Goal: Transaction & Acquisition: Book appointment/travel/reservation

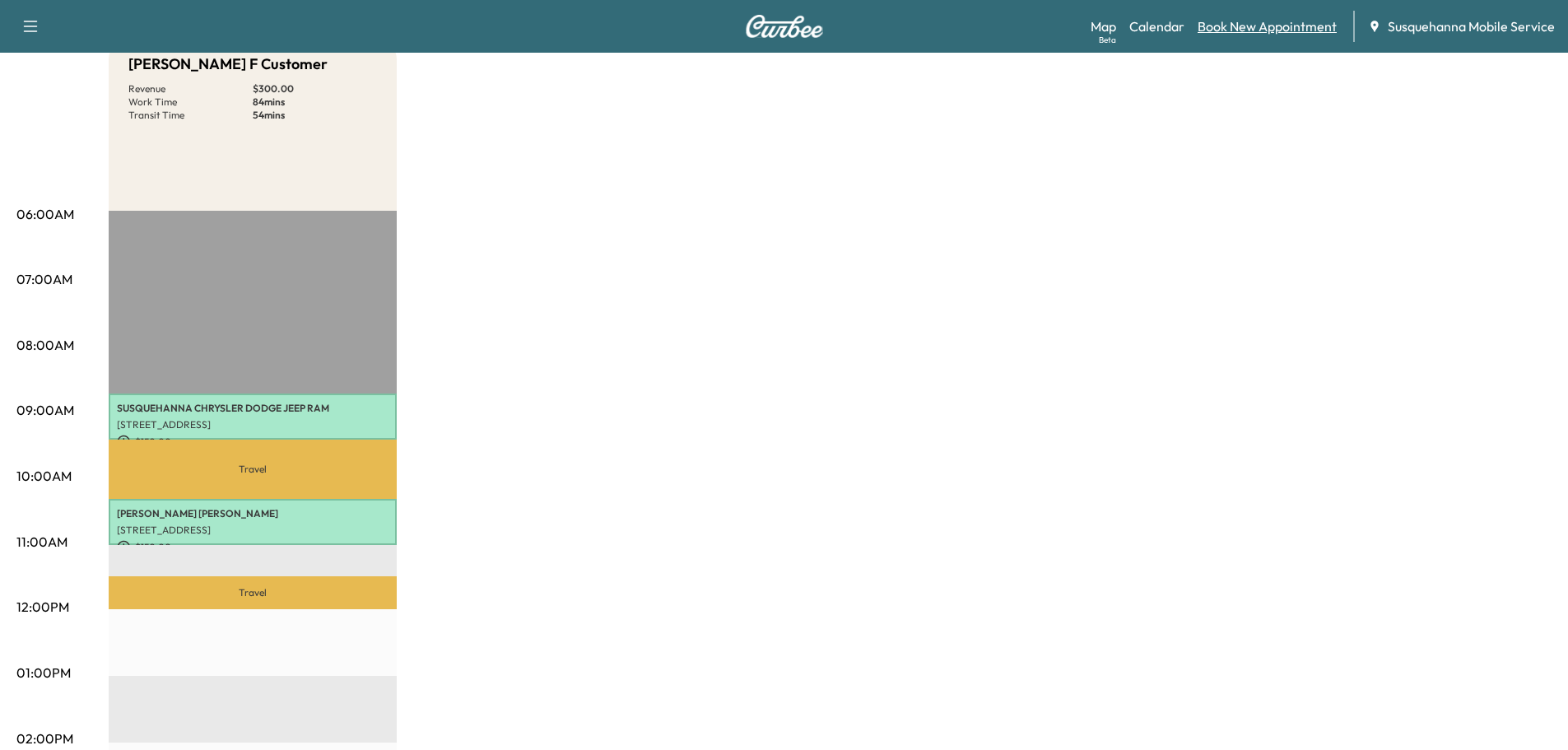
scroll to position [176, 0]
click at [1282, 30] on link "Book New Appointment" at bounding box center [1267, 27] width 139 height 20
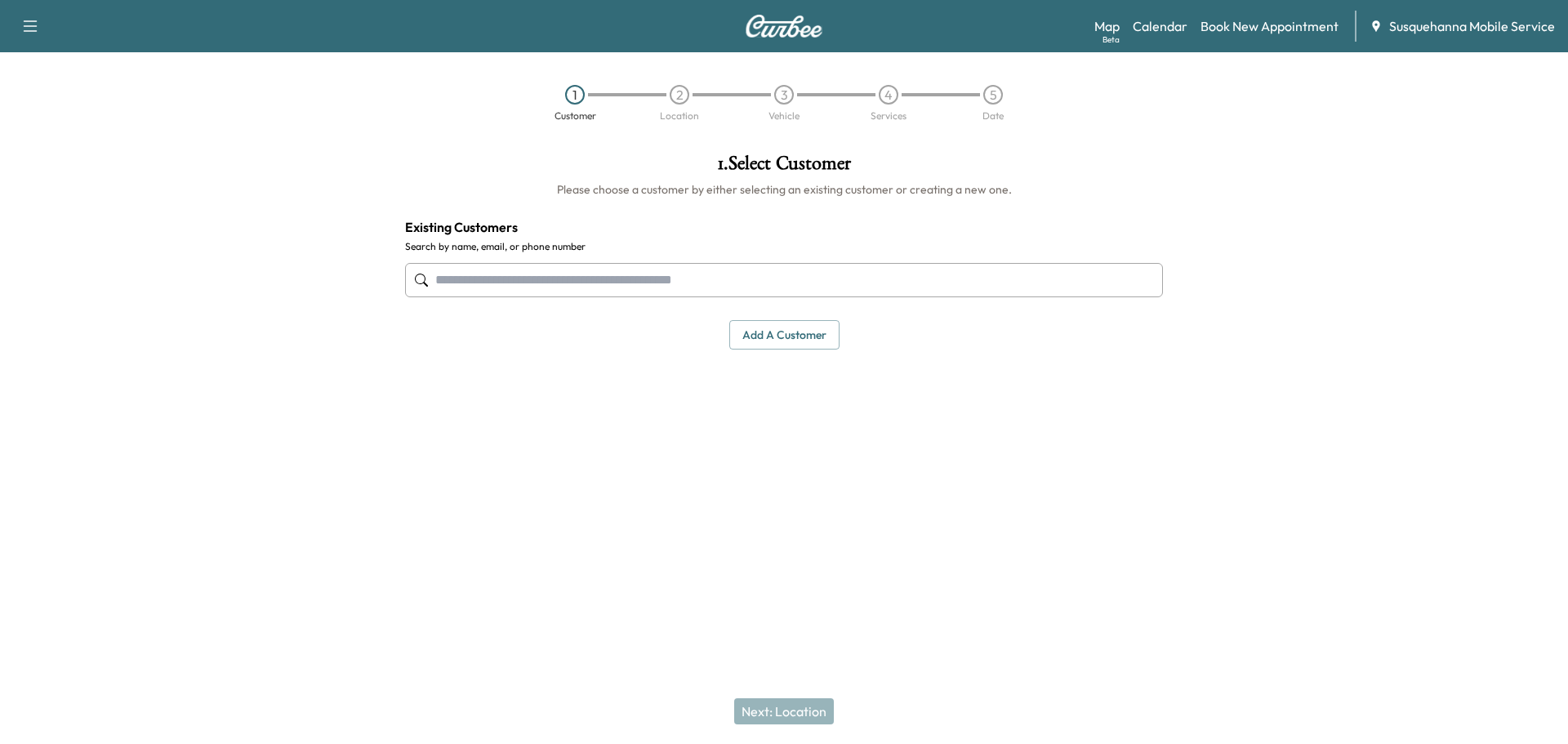
click at [843, 278] on input "text" at bounding box center [783, 280] width 757 height 34
click at [552, 285] on input "text" at bounding box center [783, 280] width 757 height 34
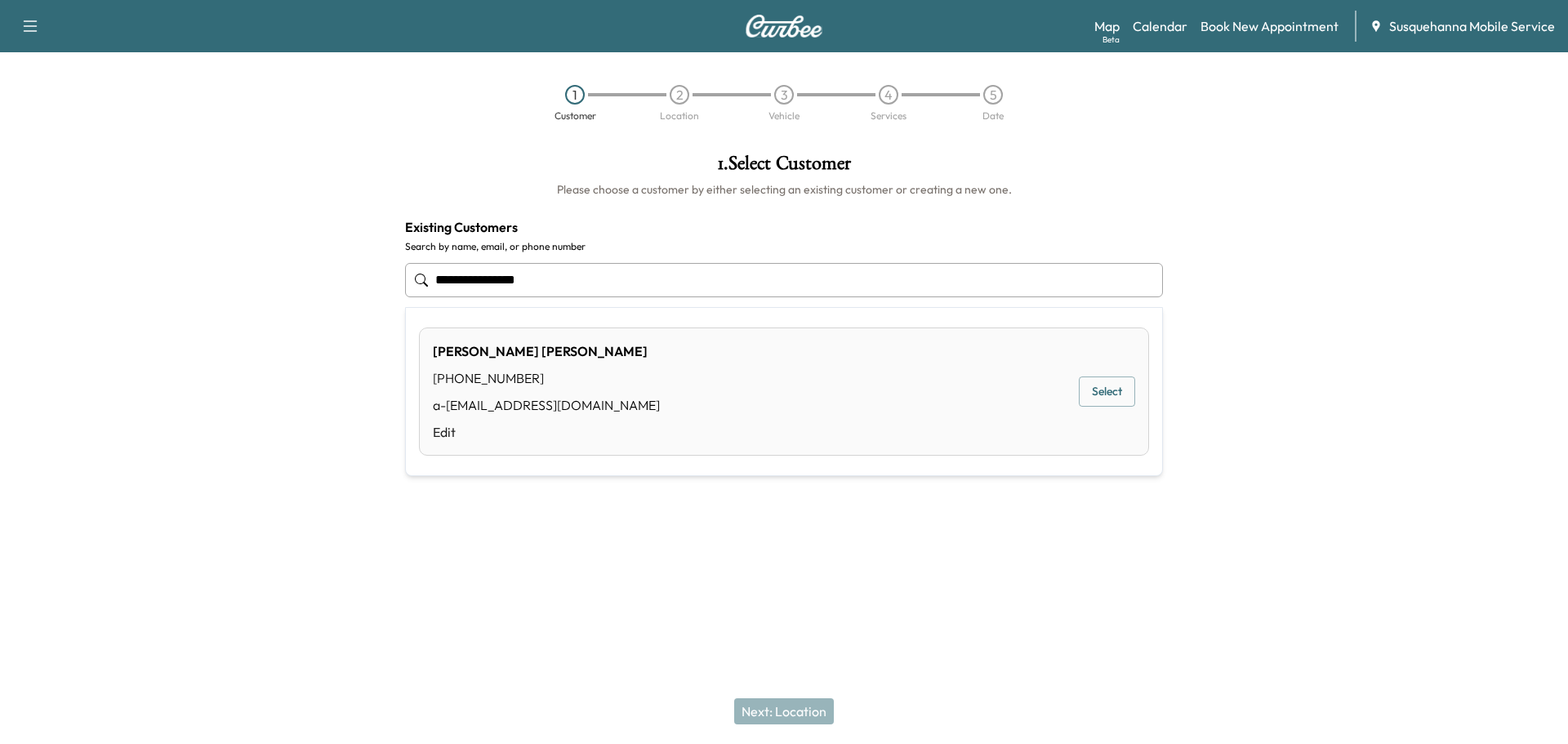
click at [1102, 381] on button "Select" at bounding box center [1107, 392] width 57 height 30
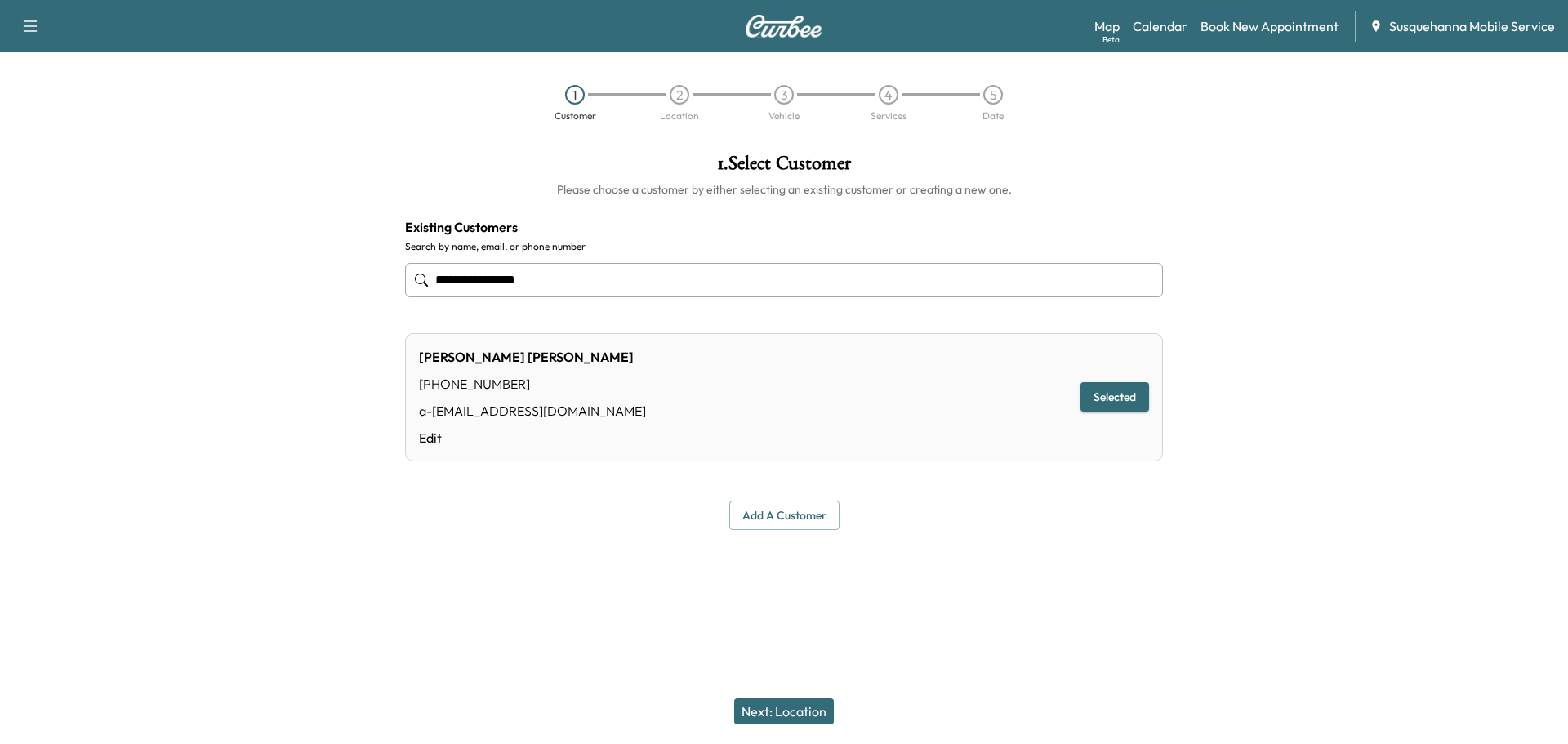
type input "**********"
click at [795, 708] on button "Next: Location" at bounding box center [784, 711] width 100 height 26
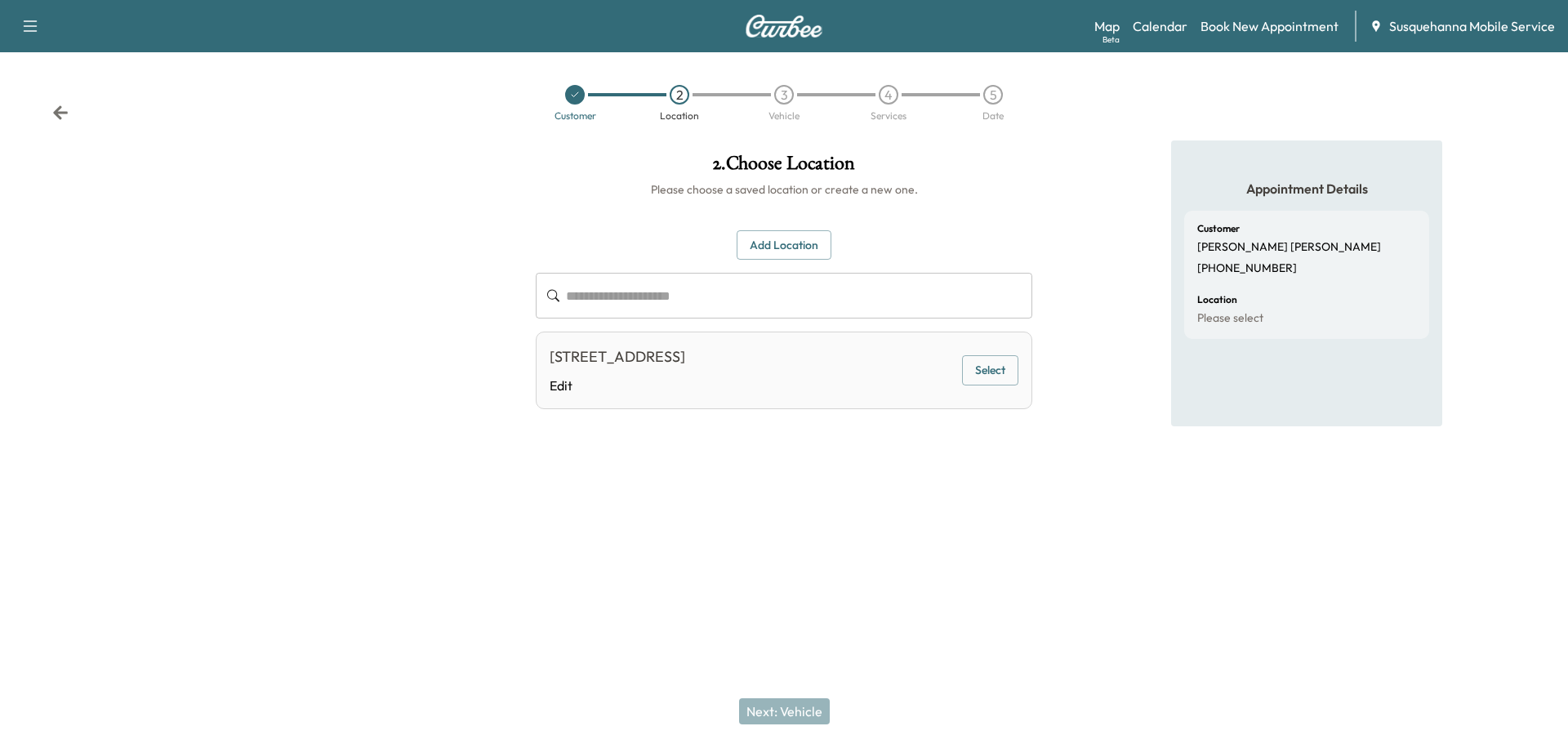
click at [1003, 362] on button "Select" at bounding box center [991, 370] width 57 height 30
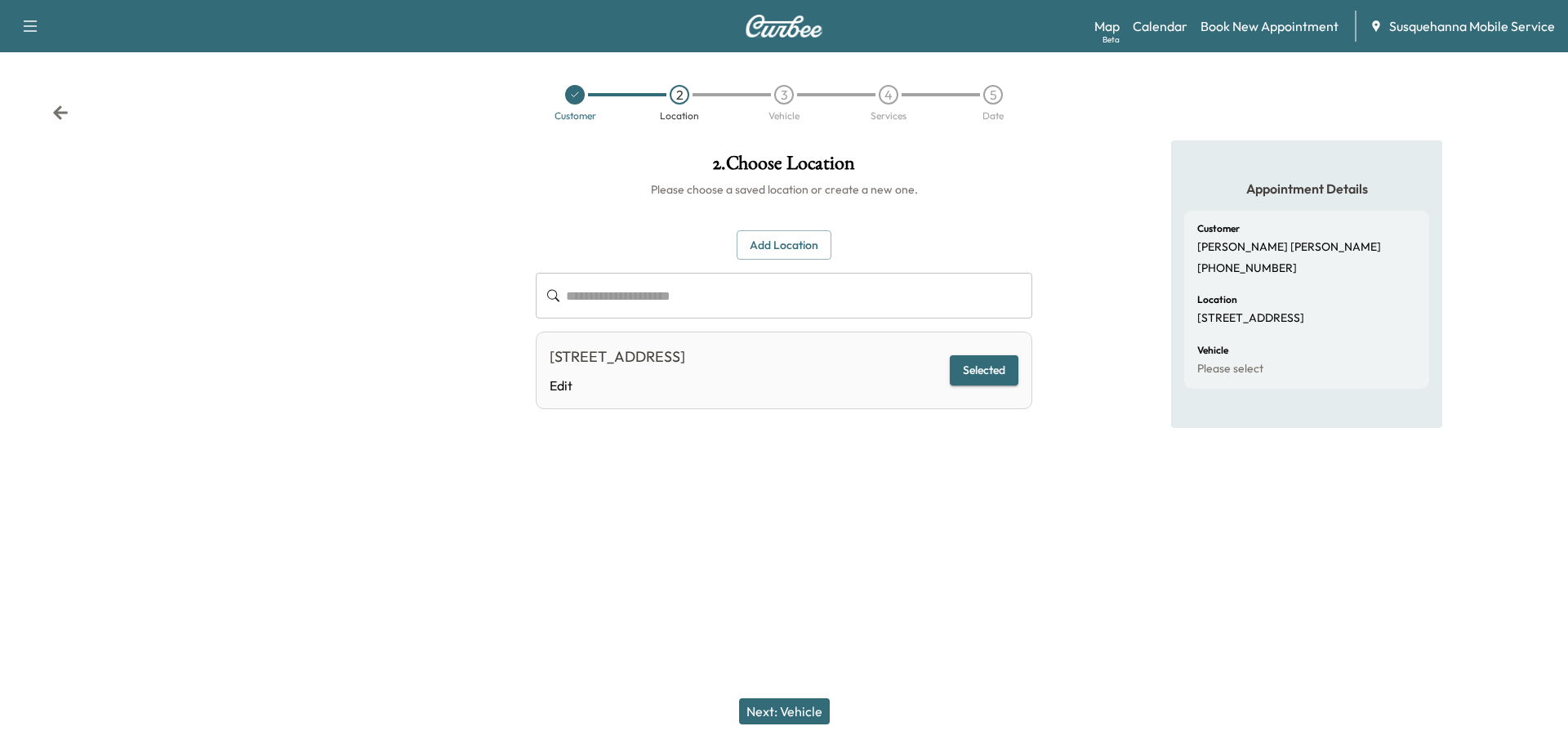
click at [791, 717] on button "Next: Vehicle" at bounding box center [784, 711] width 91 height 26
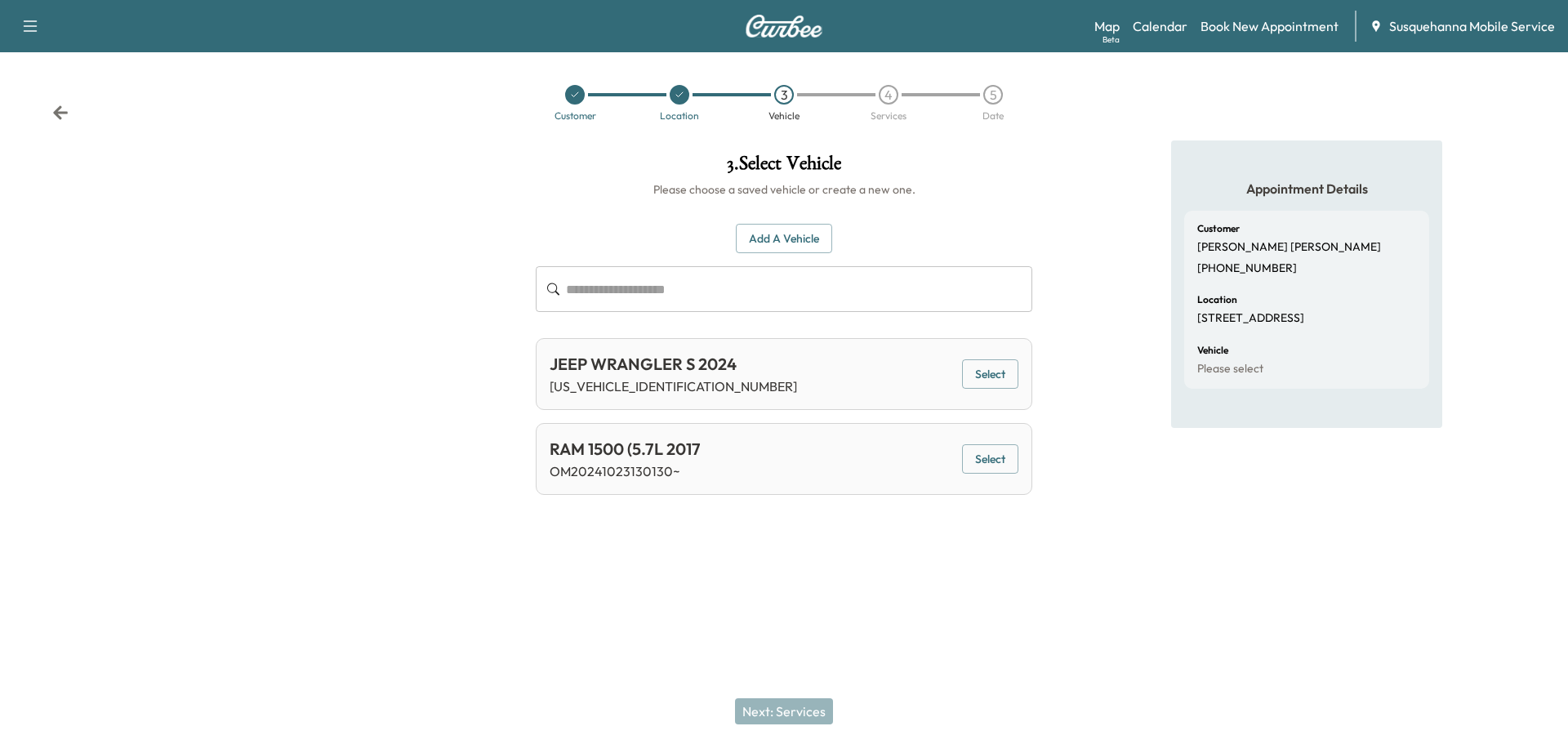
click at [981, 369] on button "Select" at bounding box center [991, 374] width 57 height 30
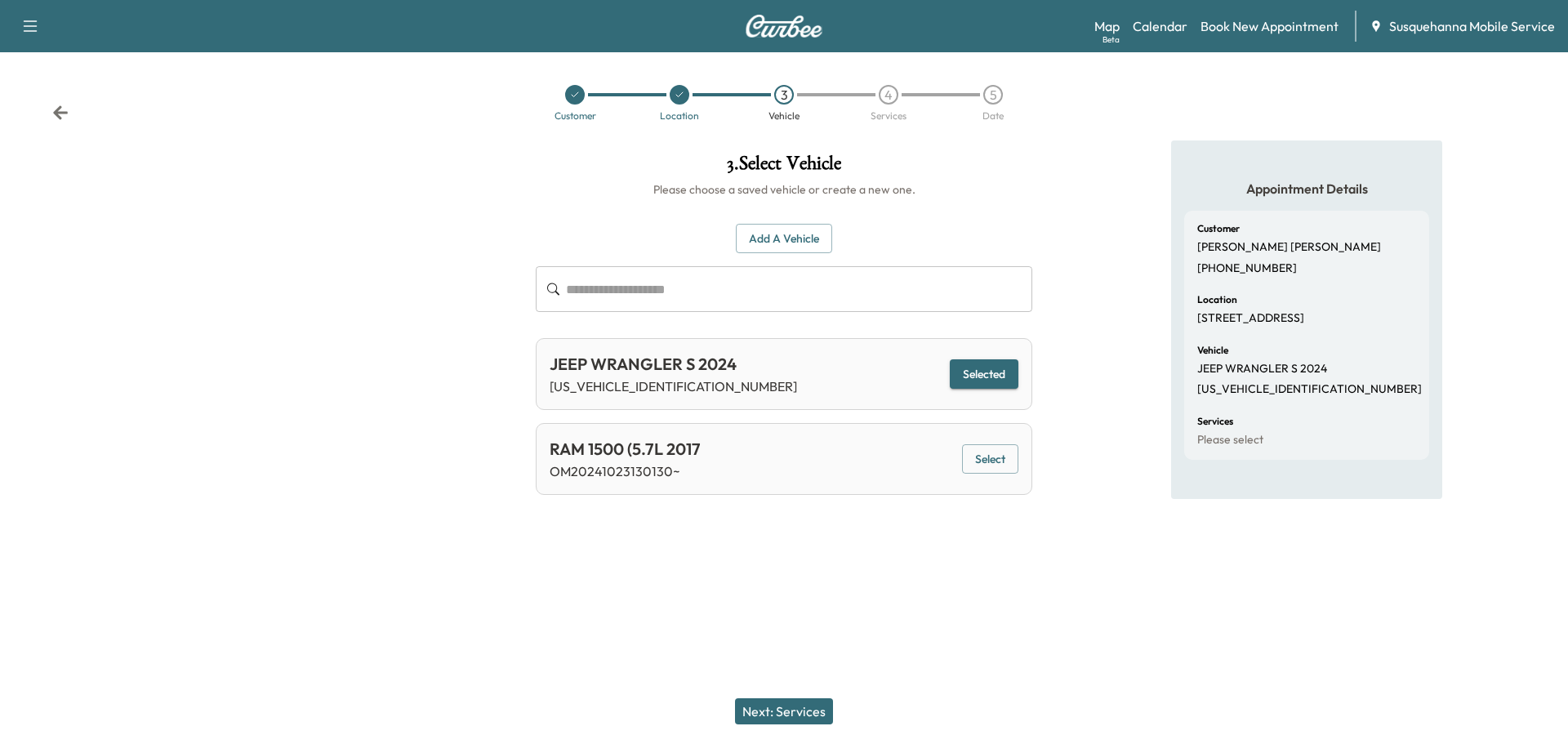
click at [800, 701] on button "Next: Services" at bounding box center [784, 711] width 98 height 26
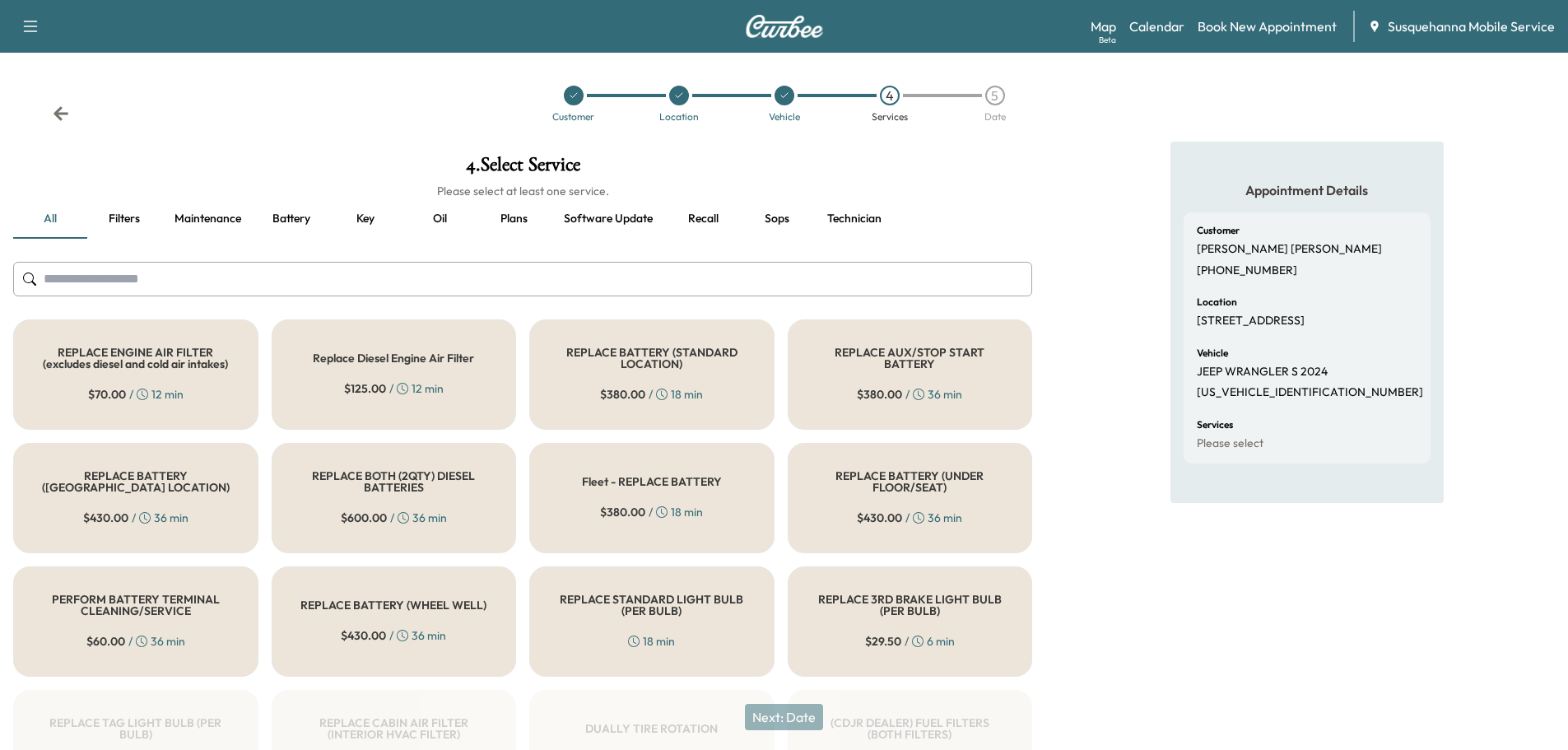
click at [658, 289] on input "text" at bounding box center [522, 279] width 1019 height 34
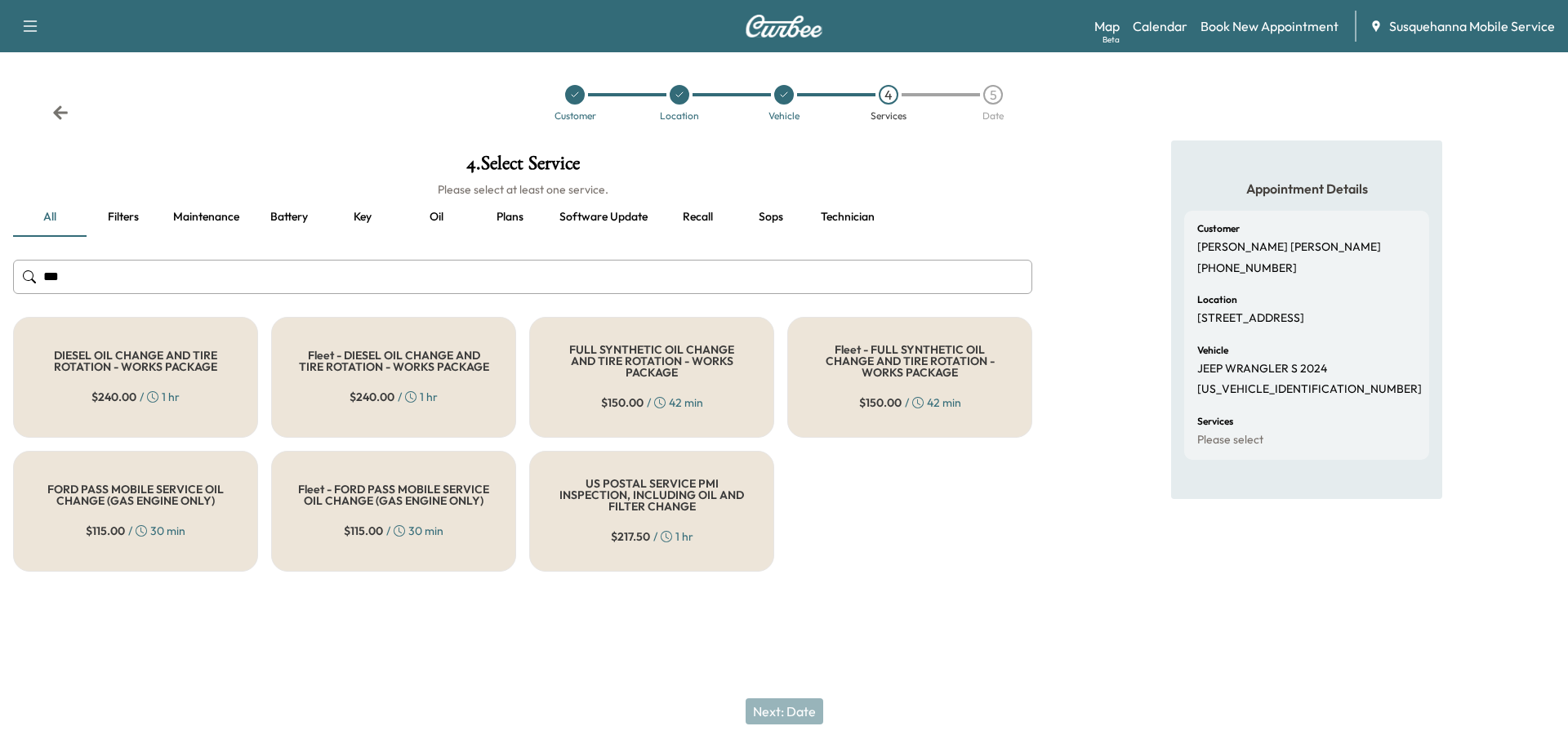
type input "***"
drag, startPoint x: 584, startPoint y: 381, endPoint x: 723, endPoint y: 581, distance: 243.6
click at [585, 381] on div "FULL SYNTHETIC OIL CHANGE AND TIRE ROTATION - WORKS PACKAGE $ 150.00 / 42 min" at bounding box center [652, 377] width 245 height 121
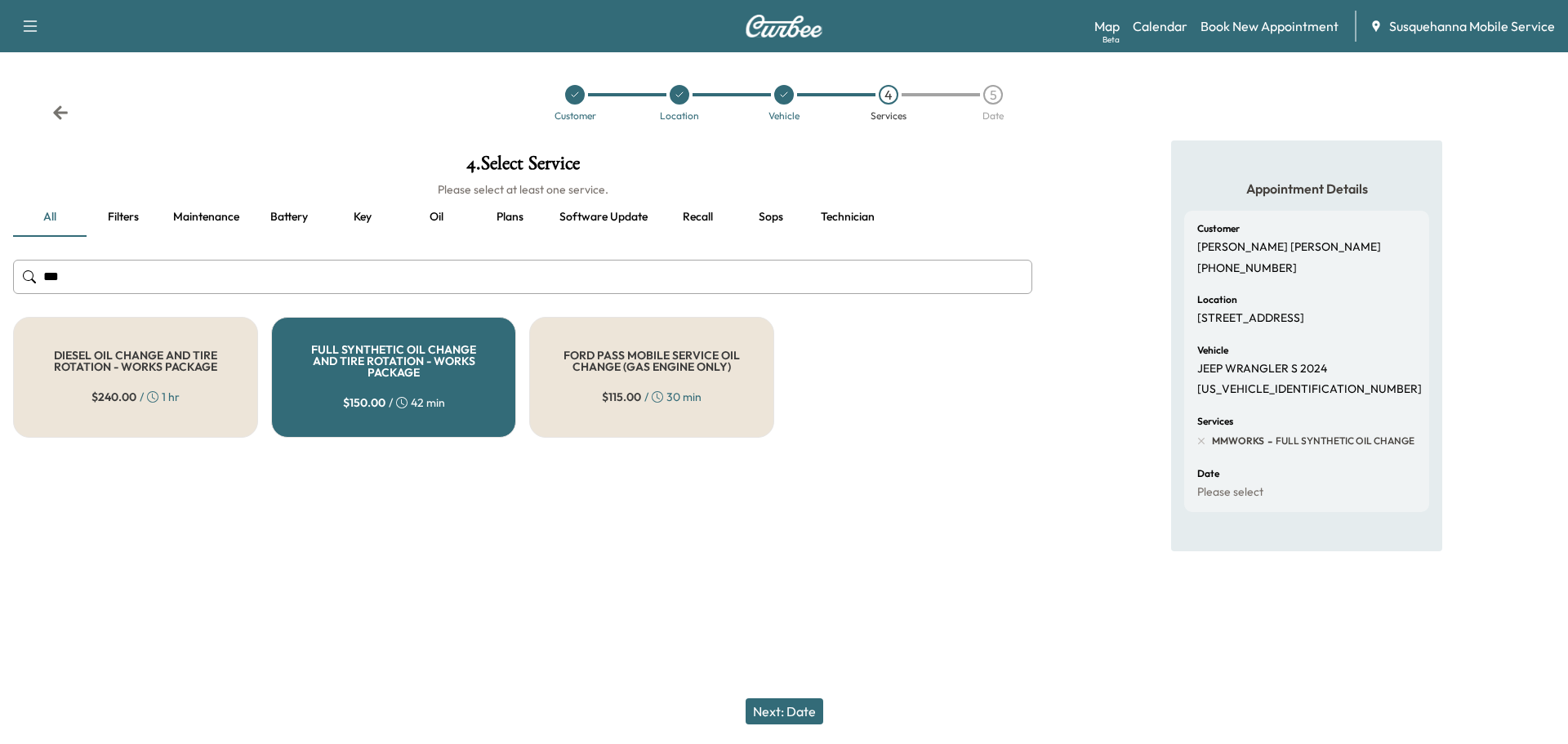
click at [759, 703] on button "Next: Date" at bounding box center [784, 711] width 77 height 26
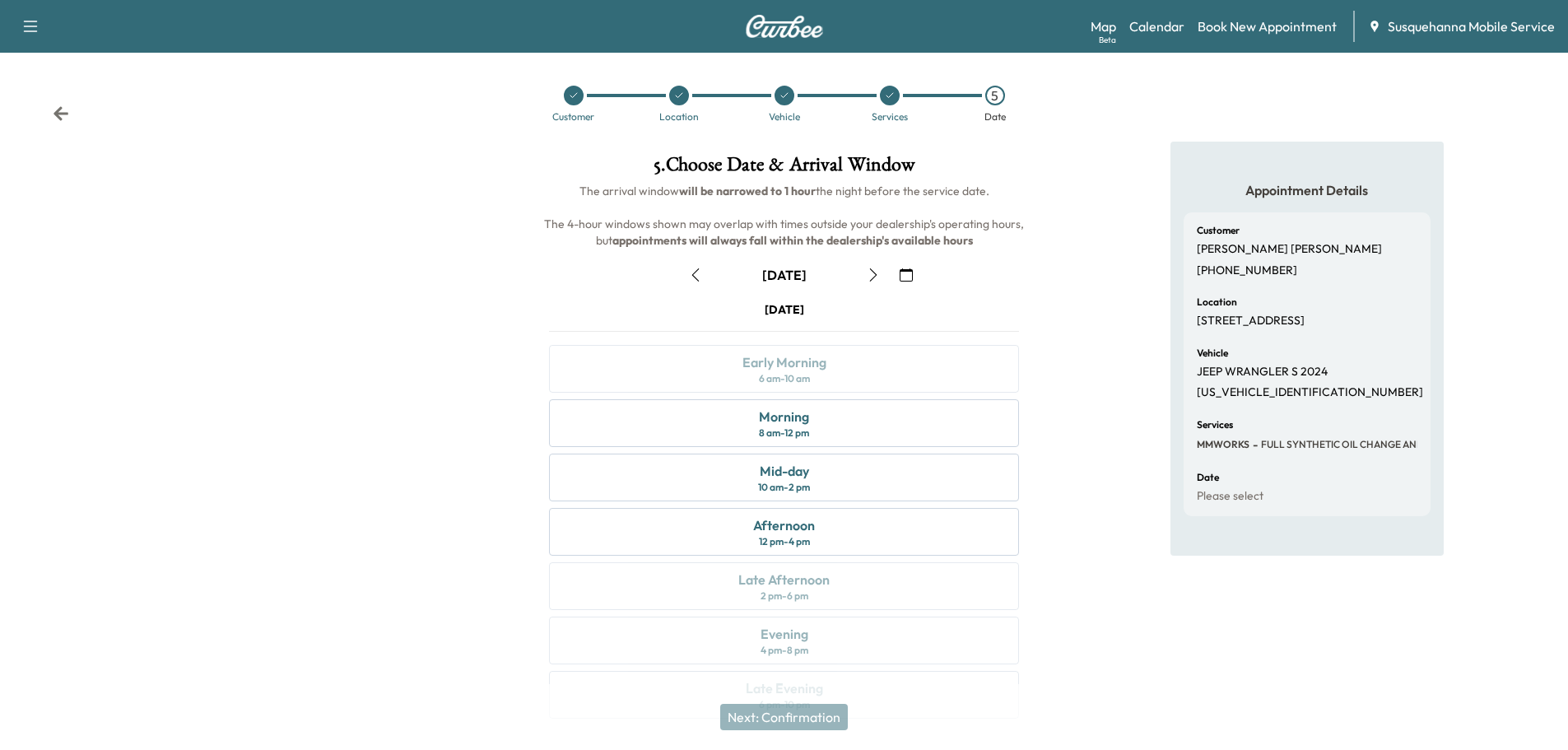
click at [910, 275] on icon "button" at bounding box center [906, 275] width 13 height 13
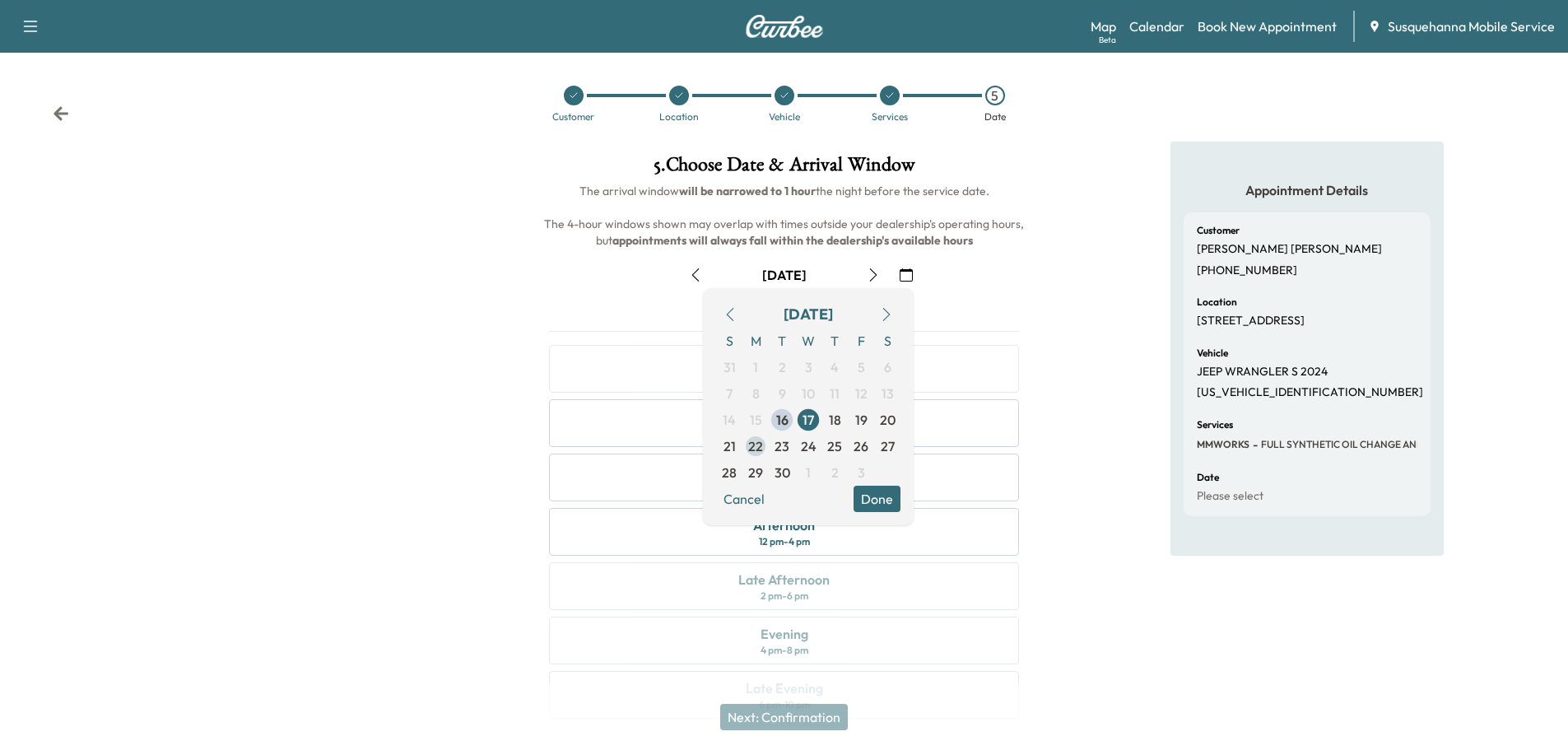
click at [760, 449] on span "22" at bounding box center [756, 446] width 15 height 20
click at [891, 503] on button "Done" at bounding box center [877, 498] width 47 height 26
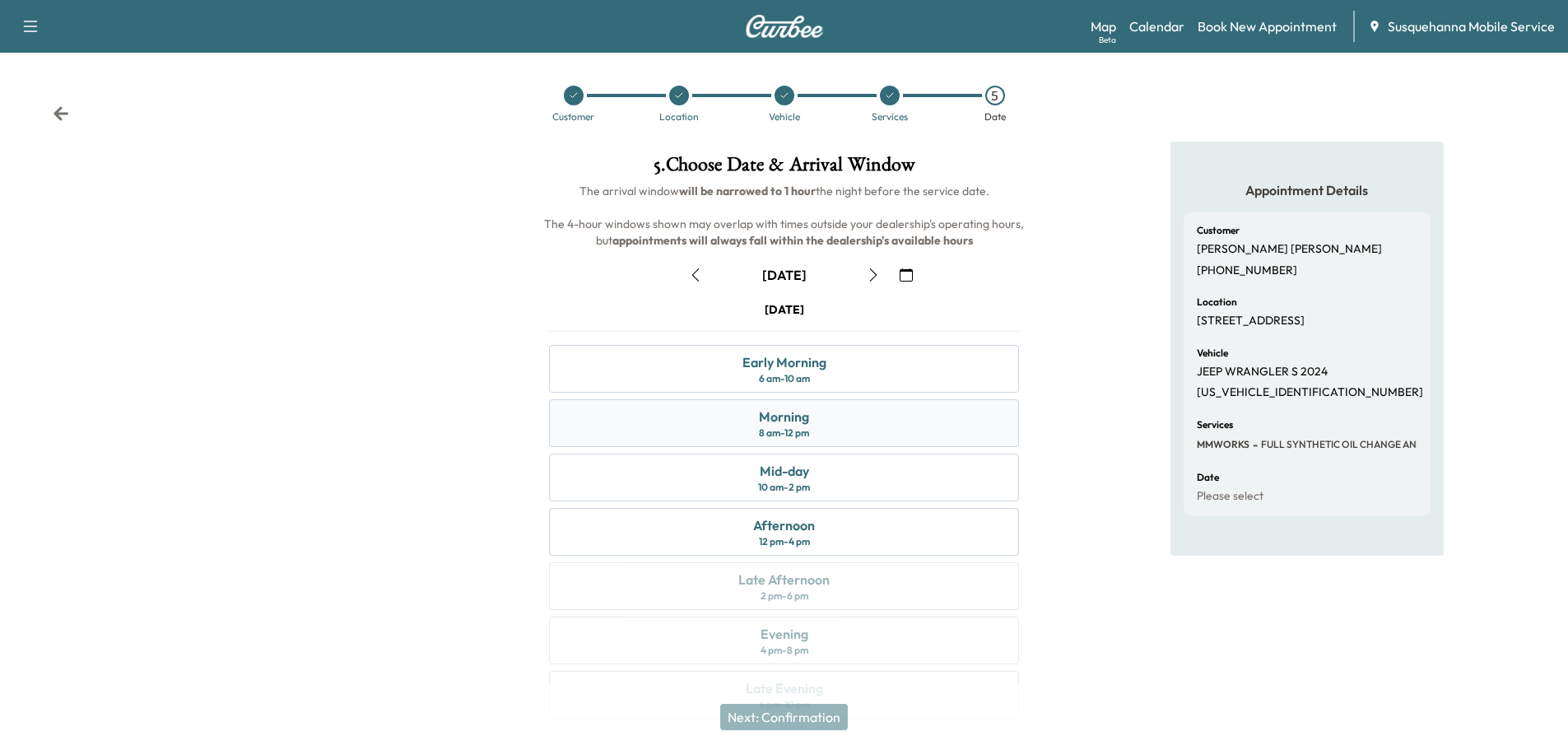
click at [892, 421] on div "Morning 8 am - 12 pm" at bounding box center [784, 422] width 470 height 48
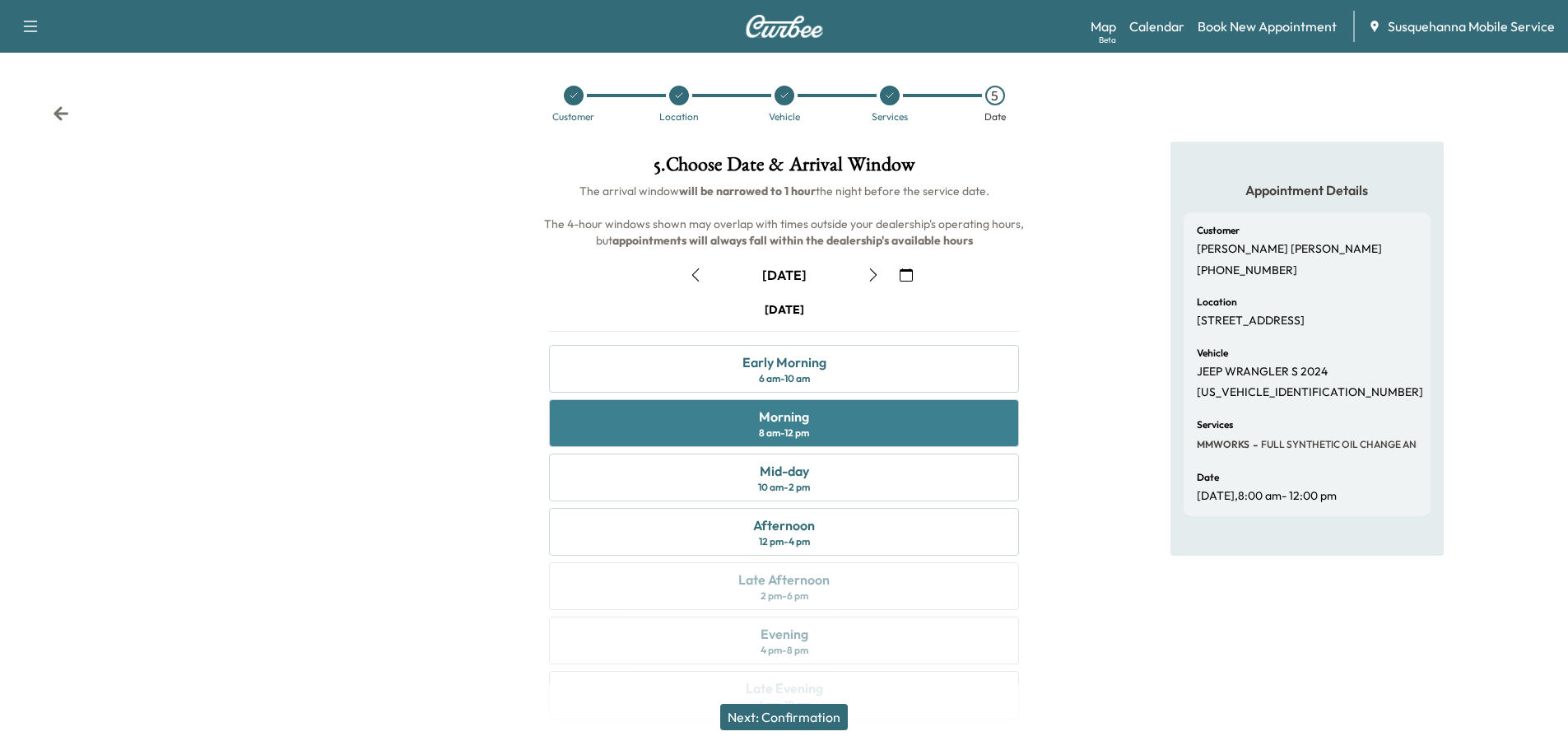
click at [892, 421] on div "Morning 8 am - 12 pm" at bounding box center [784, 422] width 470 height 48
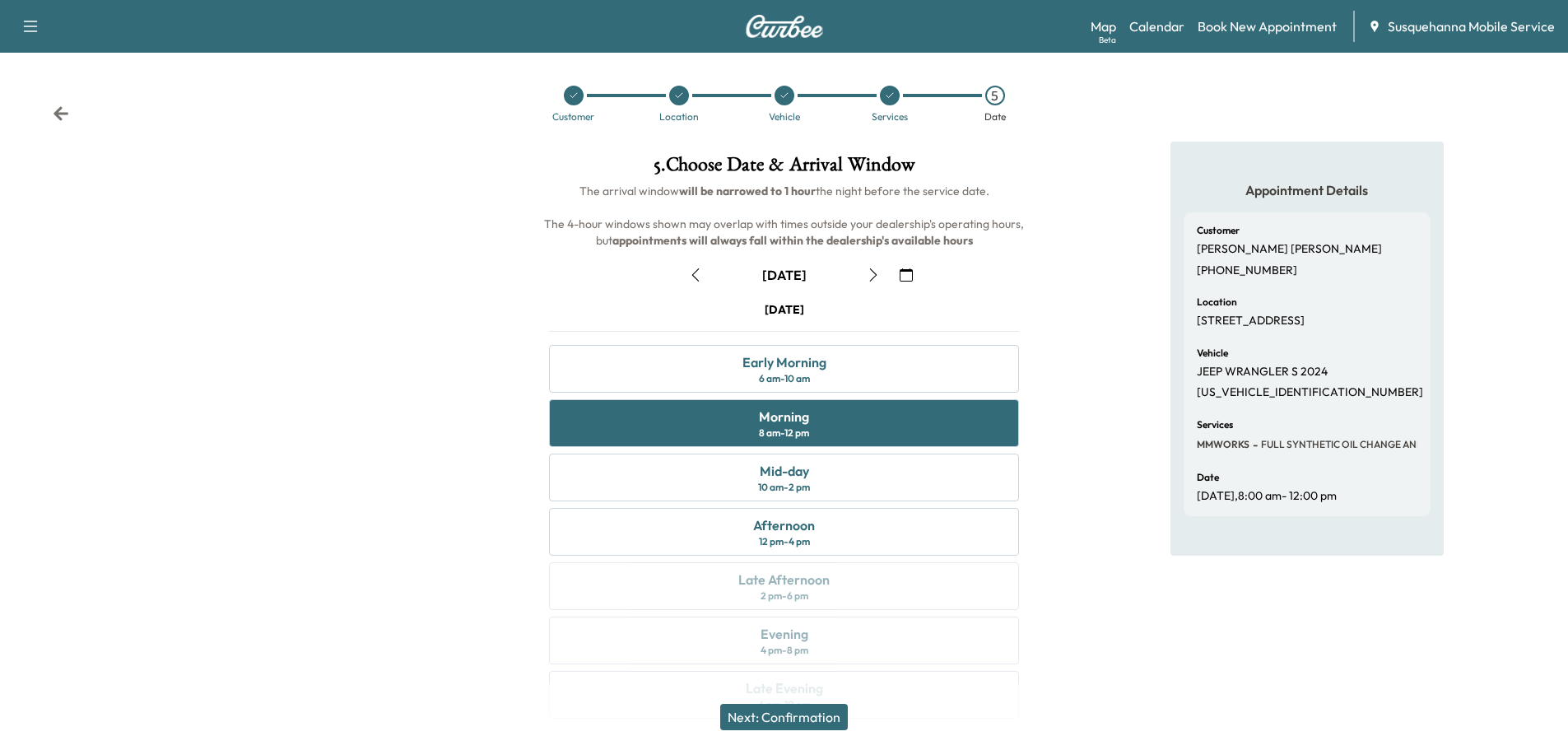
click at [802, 719] on button "Next: Confirmation" at bounding box center [784, 716] width 128 height 26
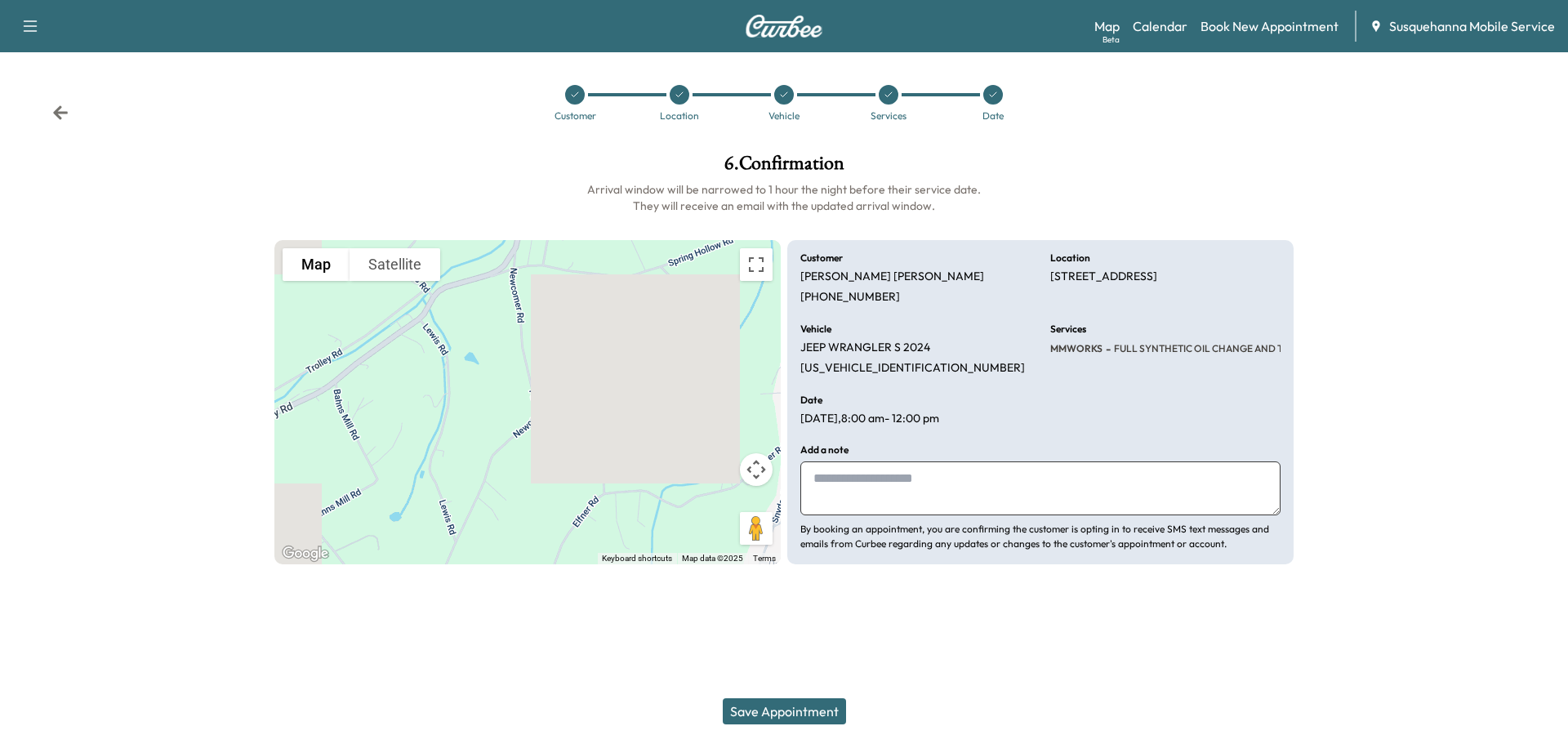
click at [888, 484] on textarea at bounding box center [1040, 488] width 480 height 54
type textarea "**********"
click at [820, 714] on button "Save Appointment" at bounding box center [784, 711] width 123 height 26
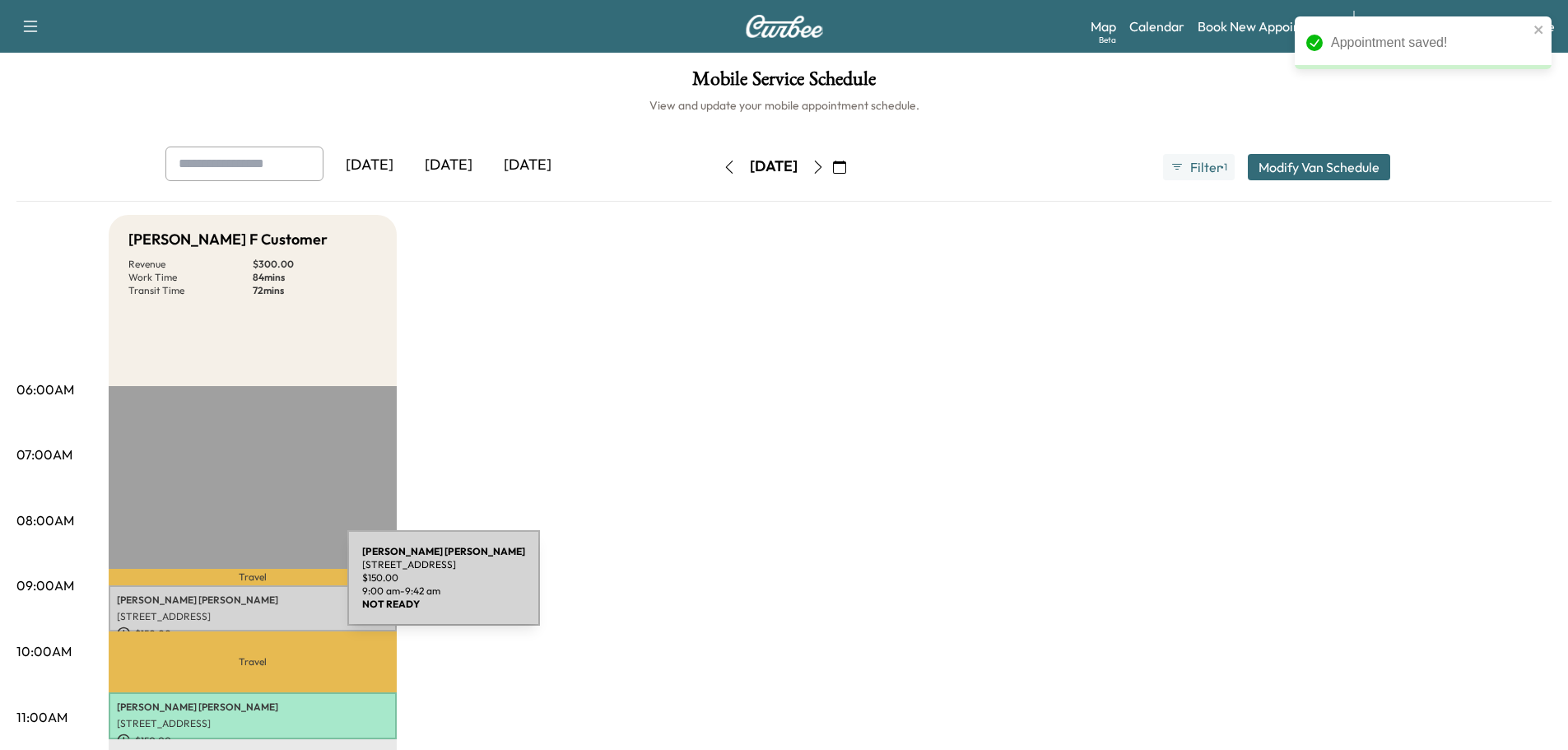
click at [224, 588] on div "[PERSON_NAME] [STREET_ADDRESS][PERSON_NAME] $ 150.00 9:00 am - 9:42 am" at bounding box center [252, 609] width 288 height 47
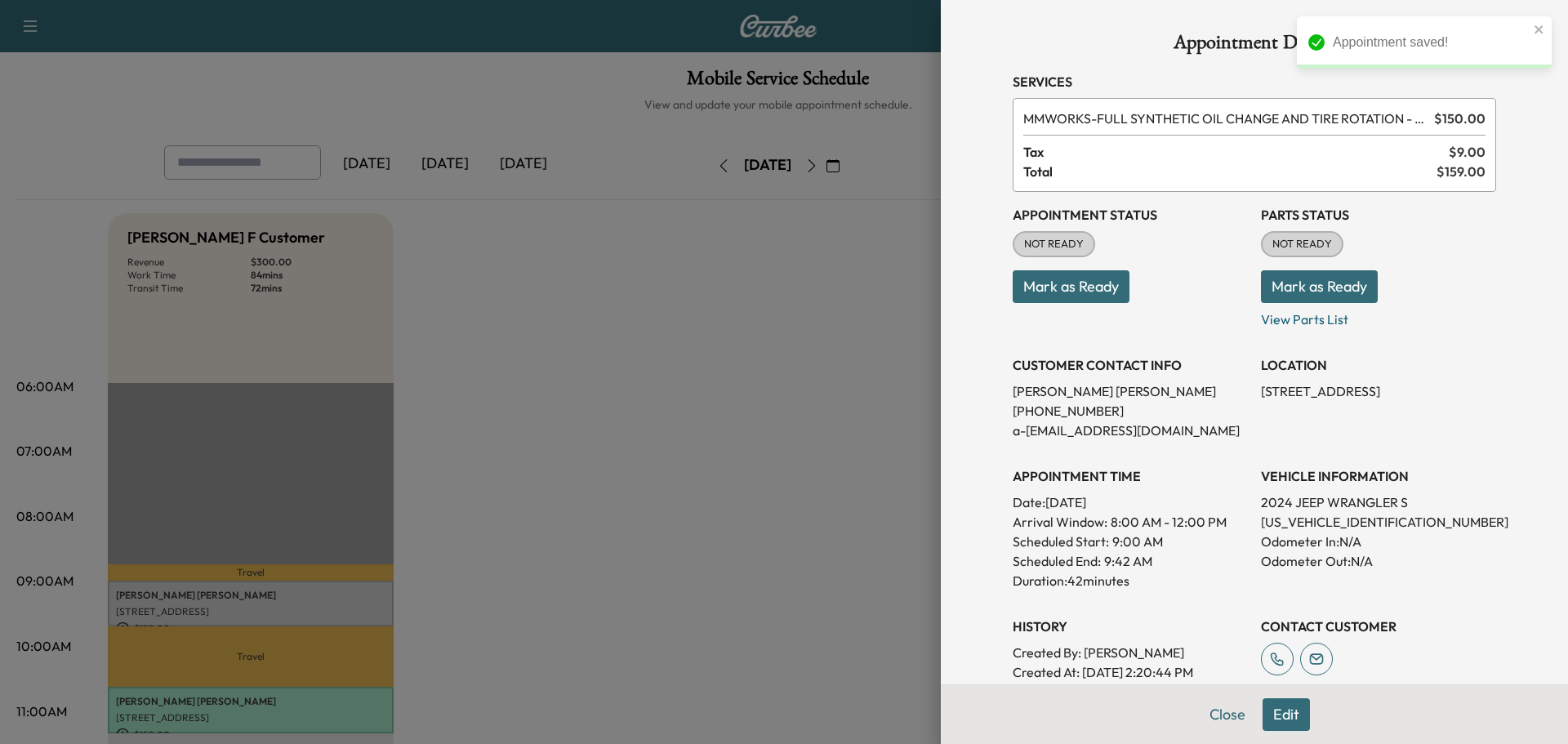
click at [1317, 296] on button "Mark as Ready" at bounding box center [1319, 286] width 117 height 32
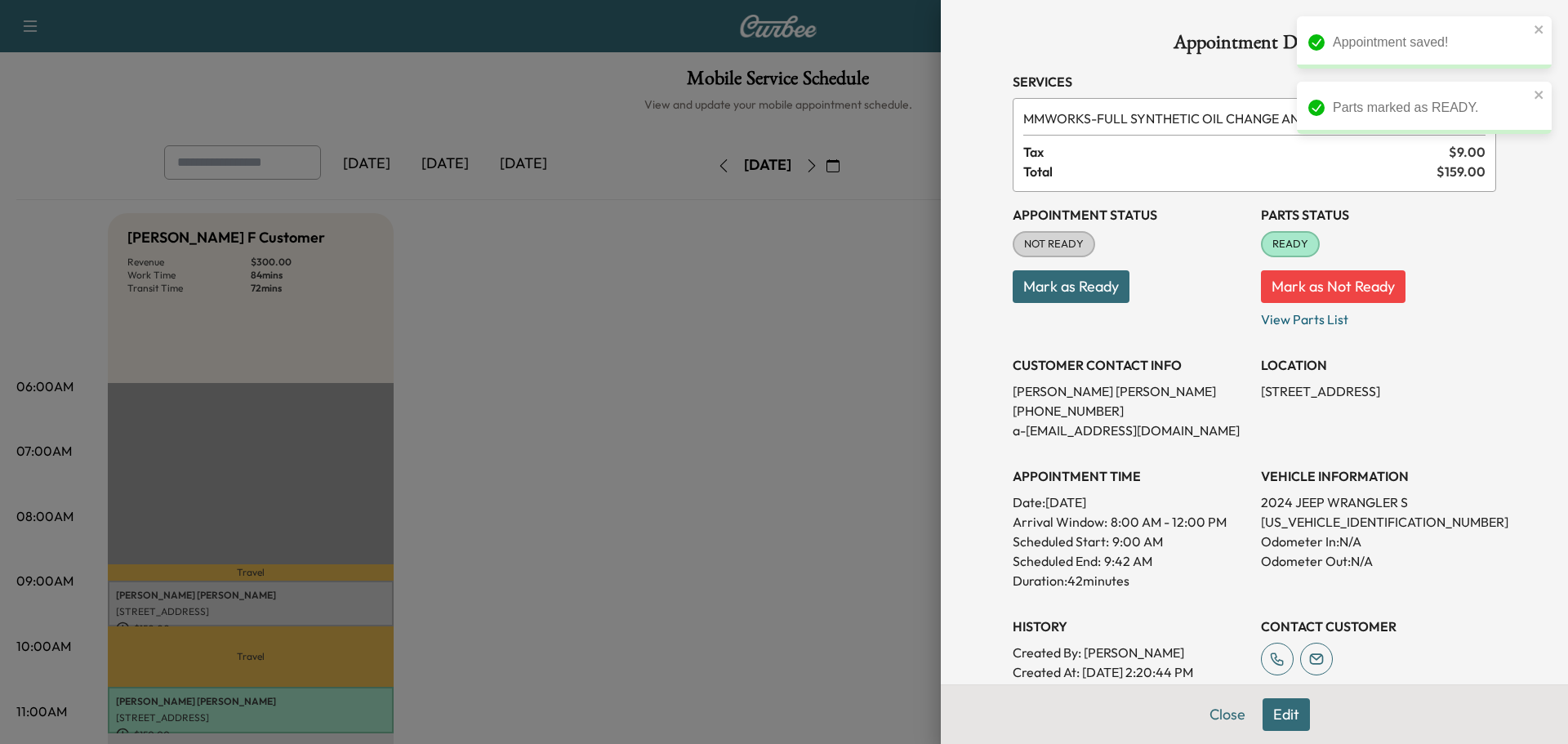
click at [1028, 292] on button "Mark as Ready" at bounding box center [1071, 286] width 117 height 32
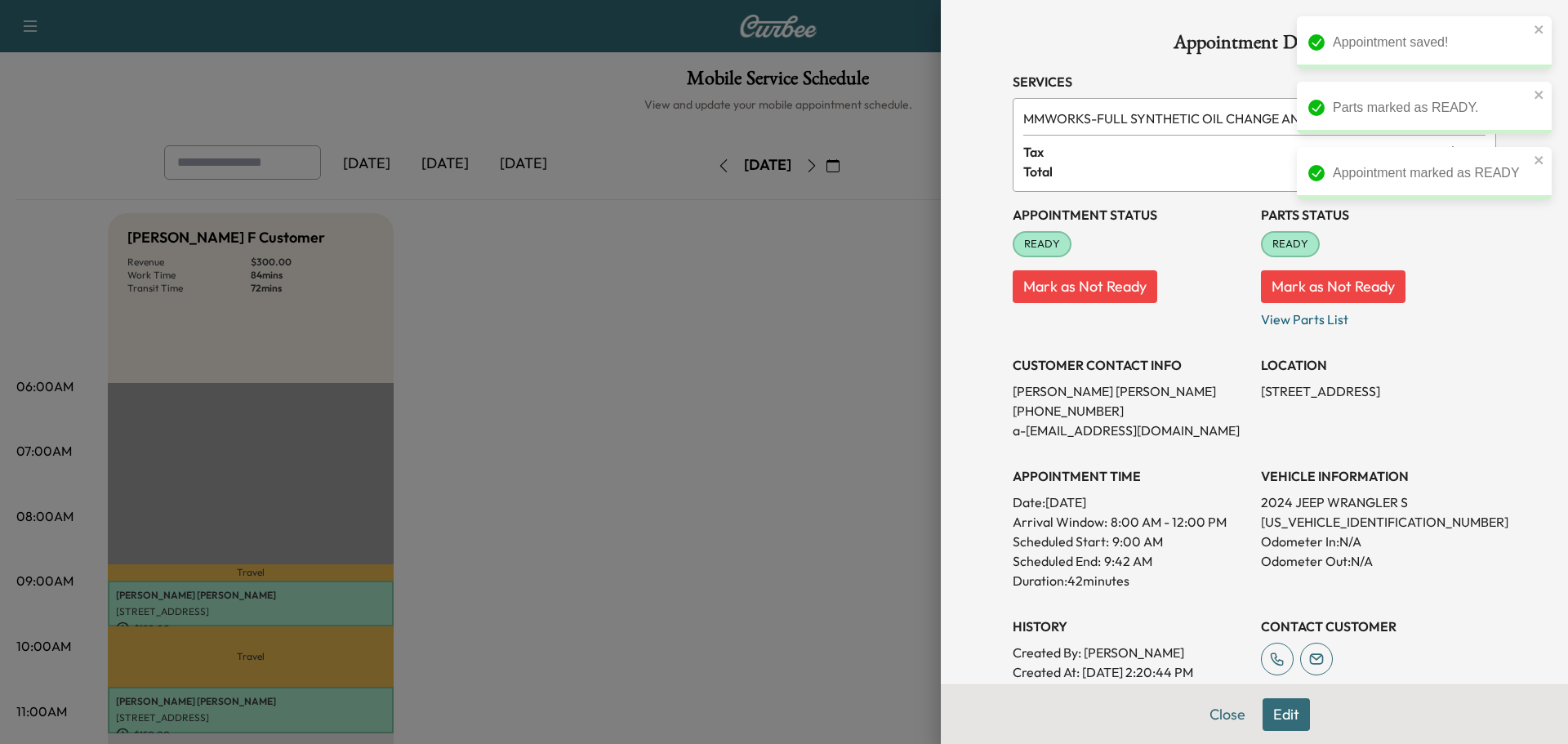
click at [772, 314] on div at bounding box center [784, 372] width 1568 height 744
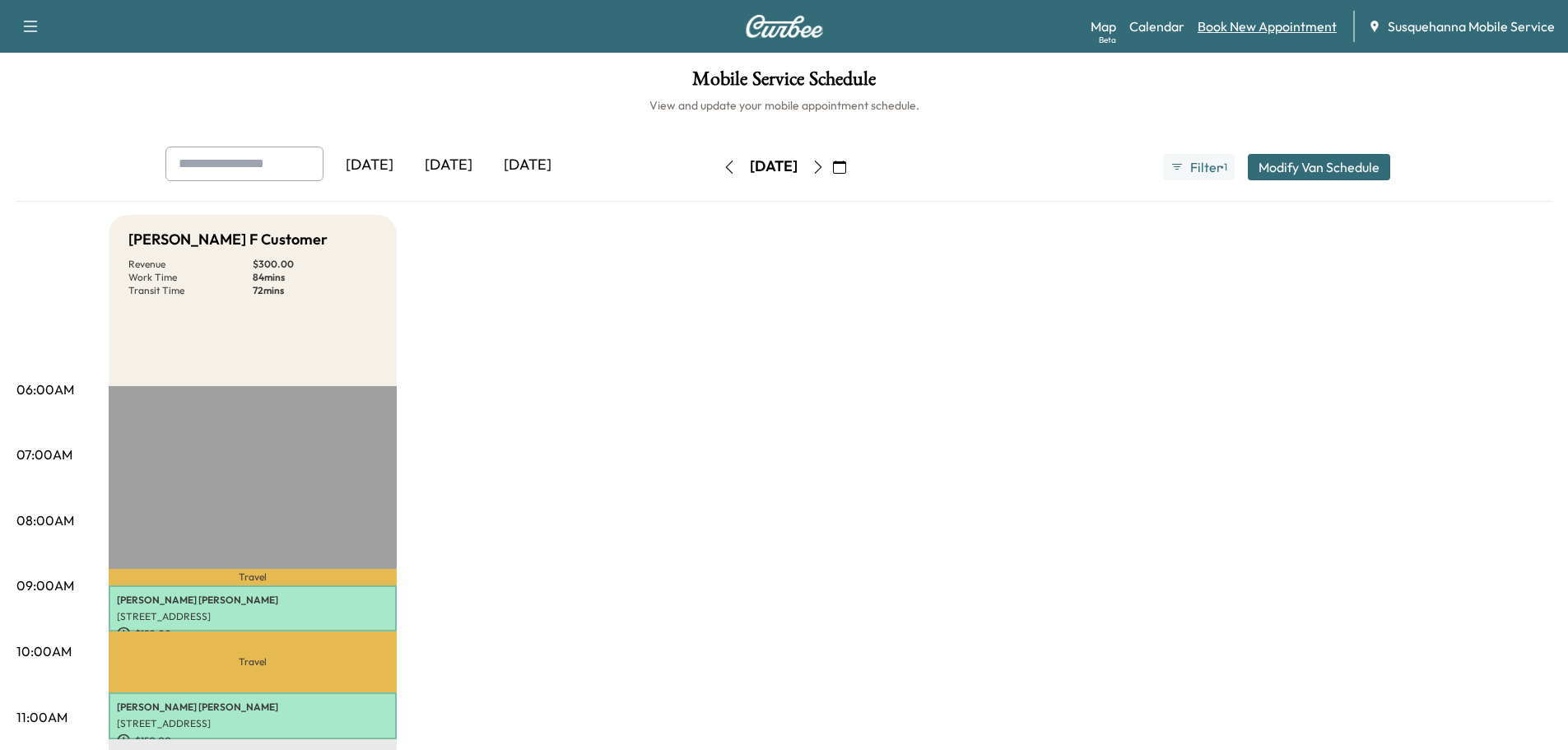
click at [1247, 25] on link "Book New Appointment" at bounding box center [1267, 27] width 139 height 20
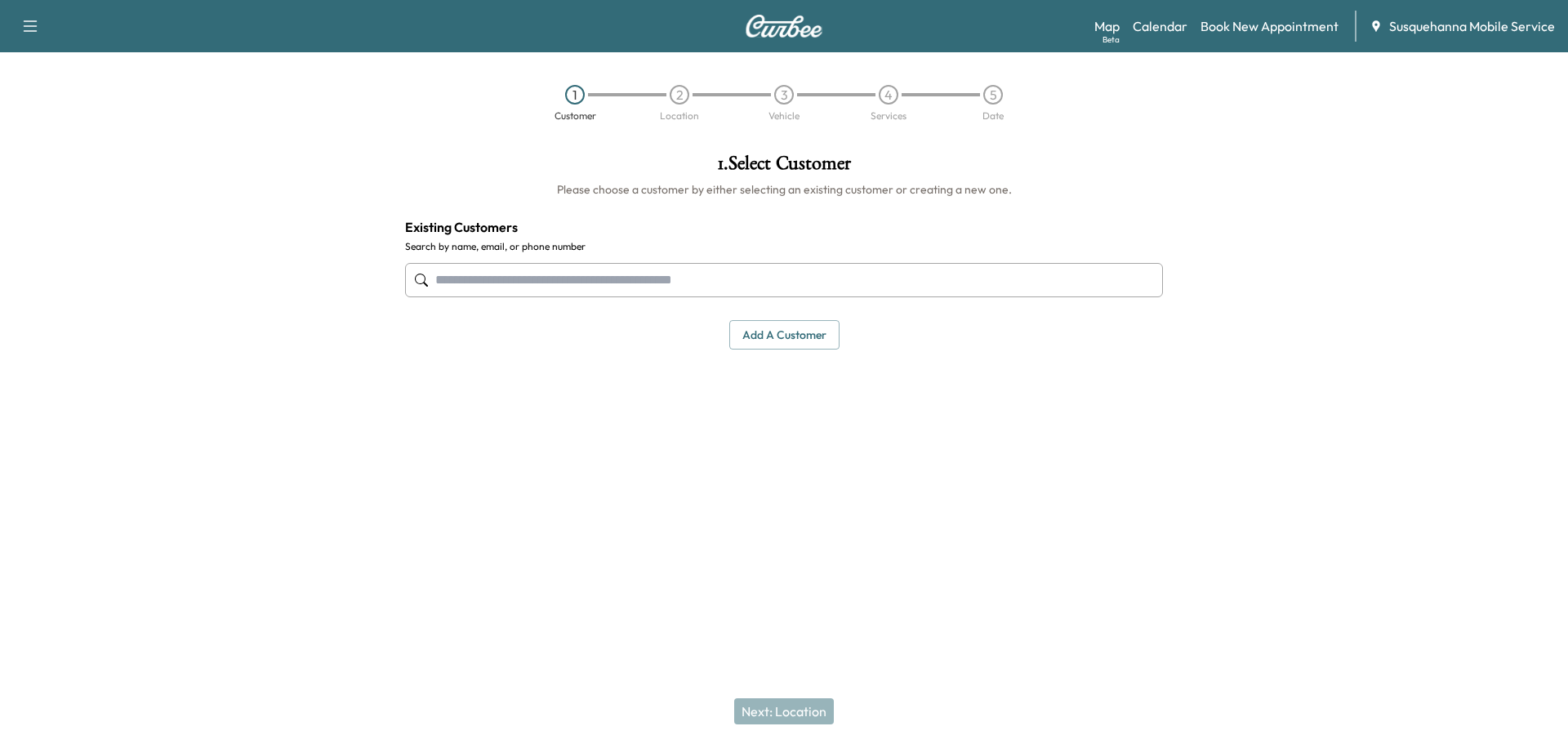
drag, startPoint x: 607, startPoint y: 271, endPoint x: 634, endPoint y: 251, distance: 33.6
click at [634, 251] on div "1 . Select Customer Please choose a customer by either selecting an existing cu…" at bounding box center [783, 252] width 784 height 222
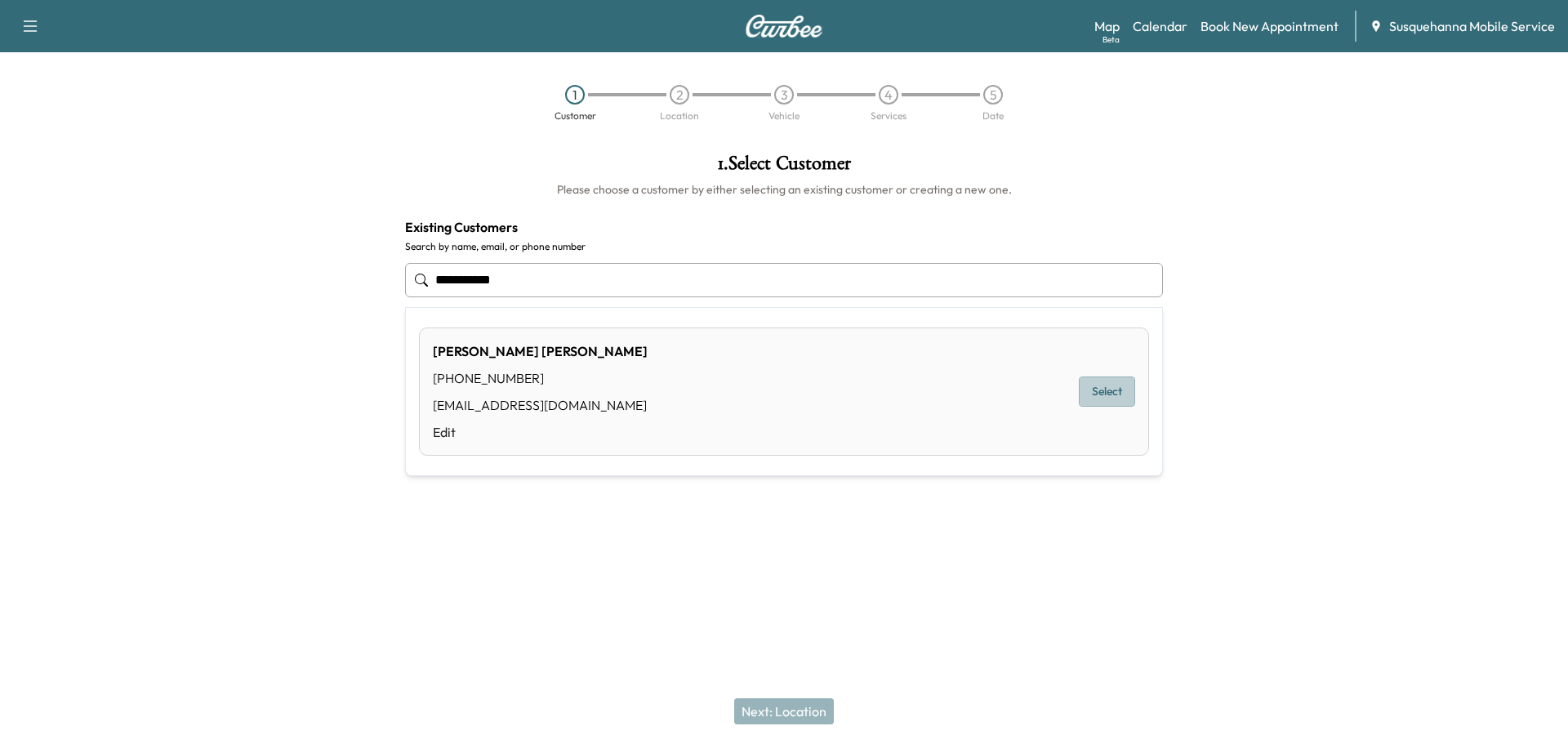
click at [1115, 400] on button "Select" at bounding box center [1107, 392] width 57 height 30
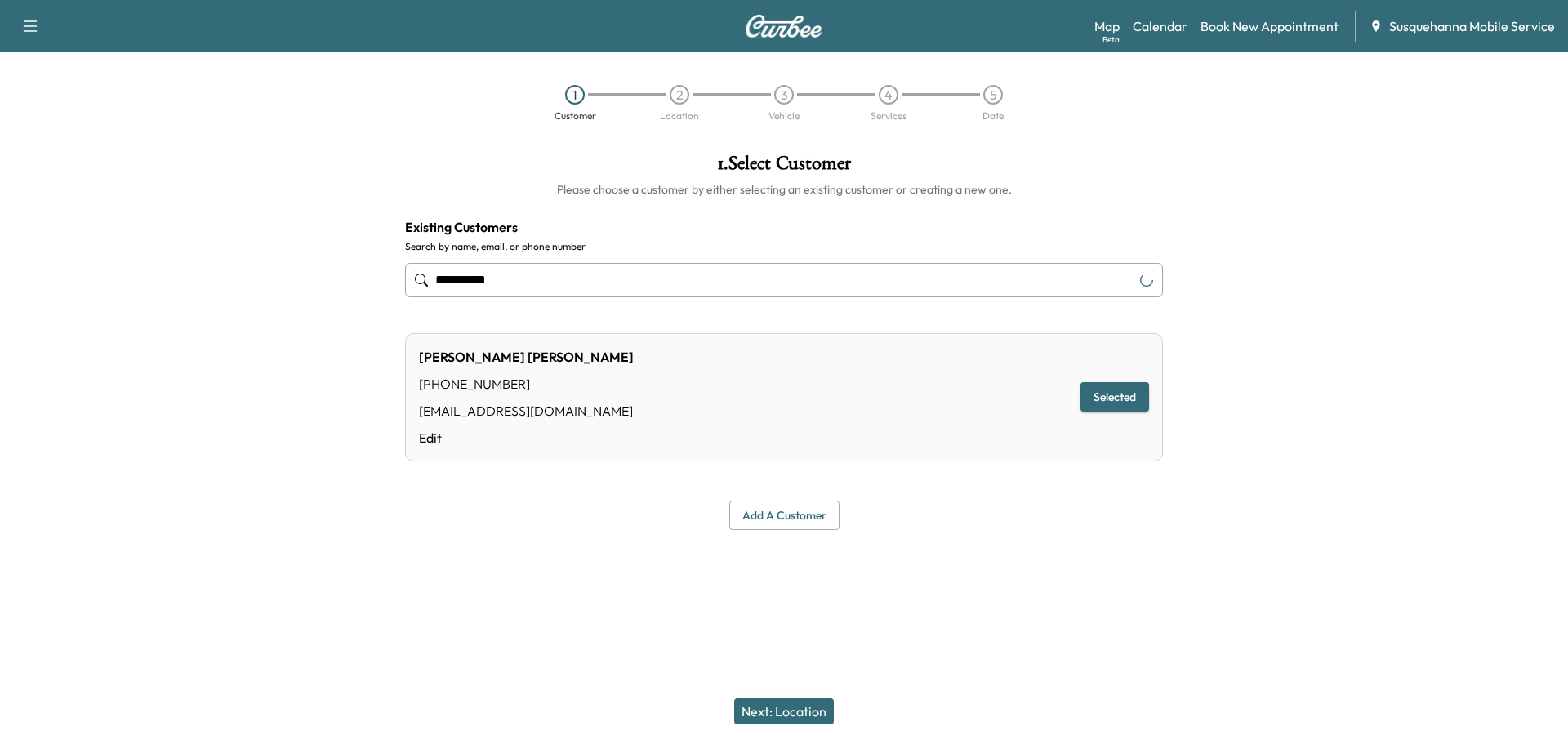
type input "**********"
click at [802, 704] on button "Next: Location" at bounding box center [784, 711] width 100 height 26
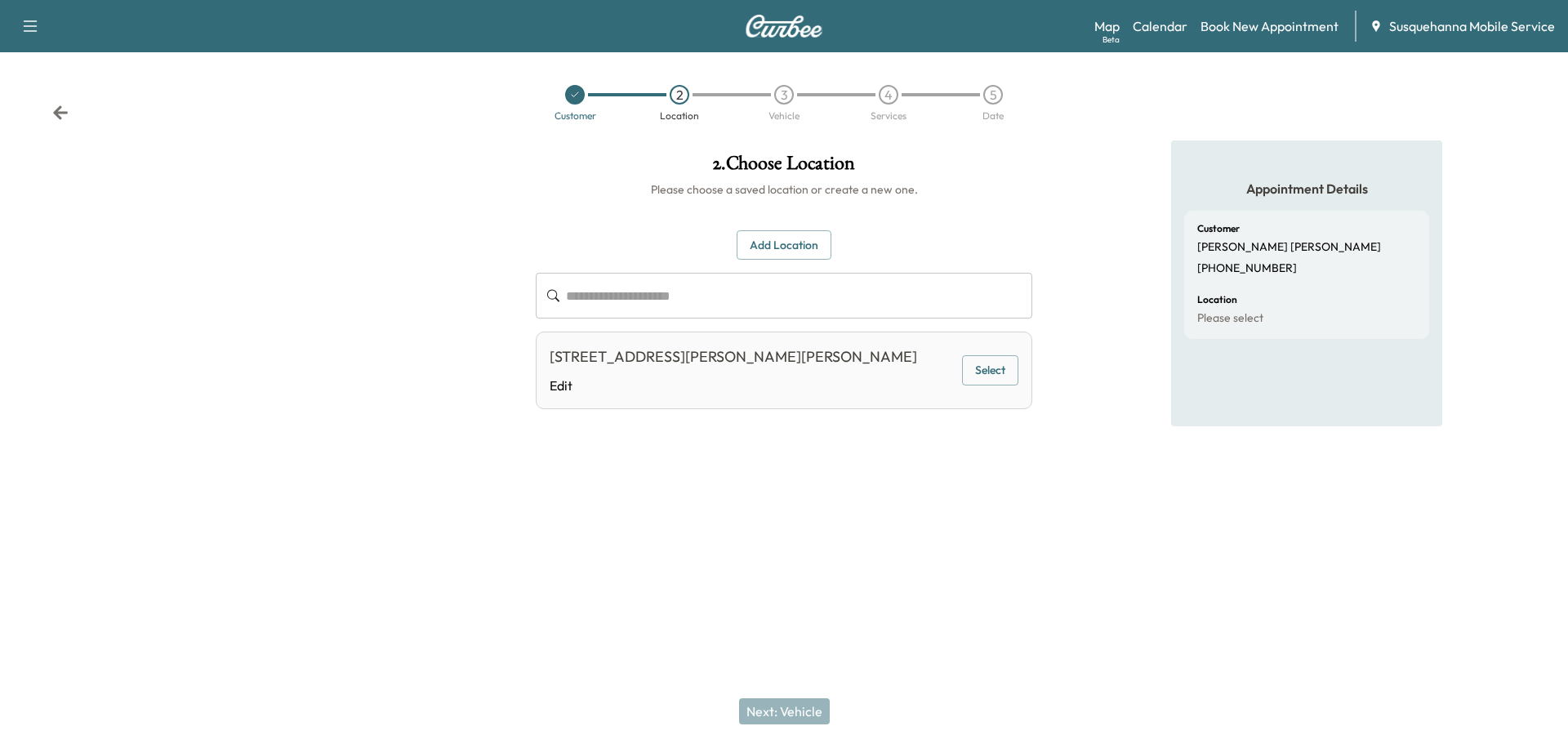
click at [986, 372] on button "Select" at bounding box center [991, 370] width 57 height 30
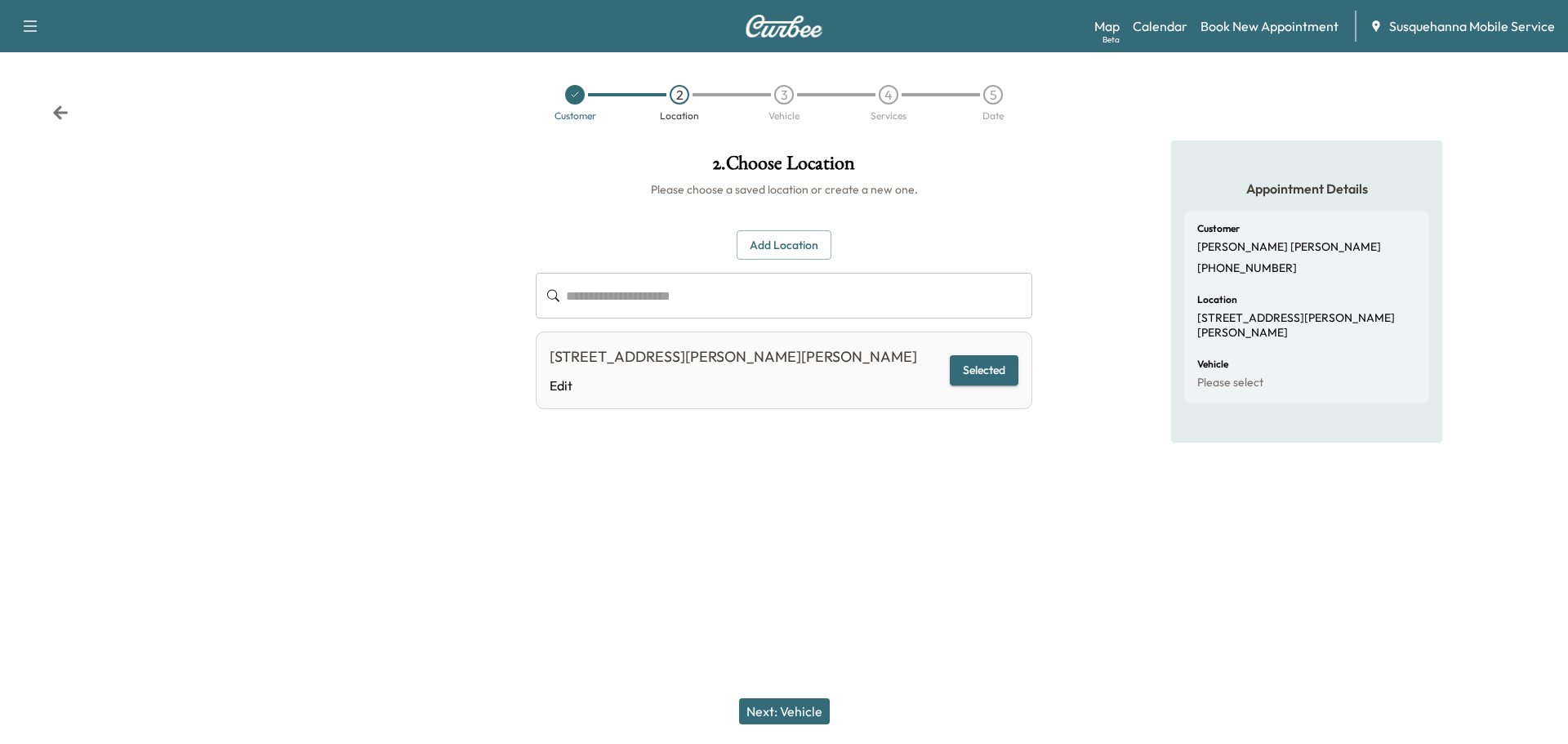
click at [784, 714] on button "Next: Vehicle" at bounding box center [784, 711] width 91 height 26
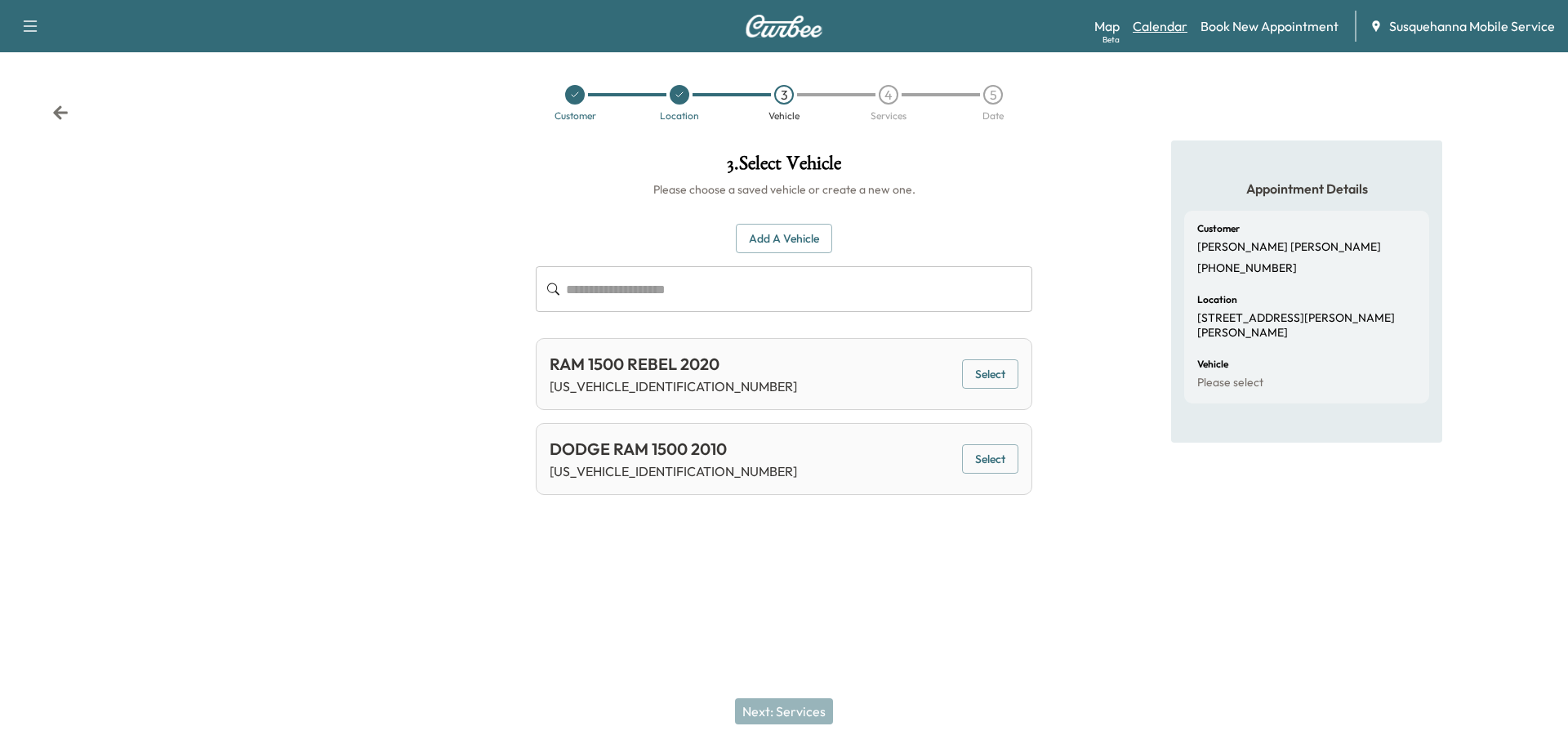
click at [1168, 22] on link "Calendar" at bounding box center [1160, 27] width 55 height 20
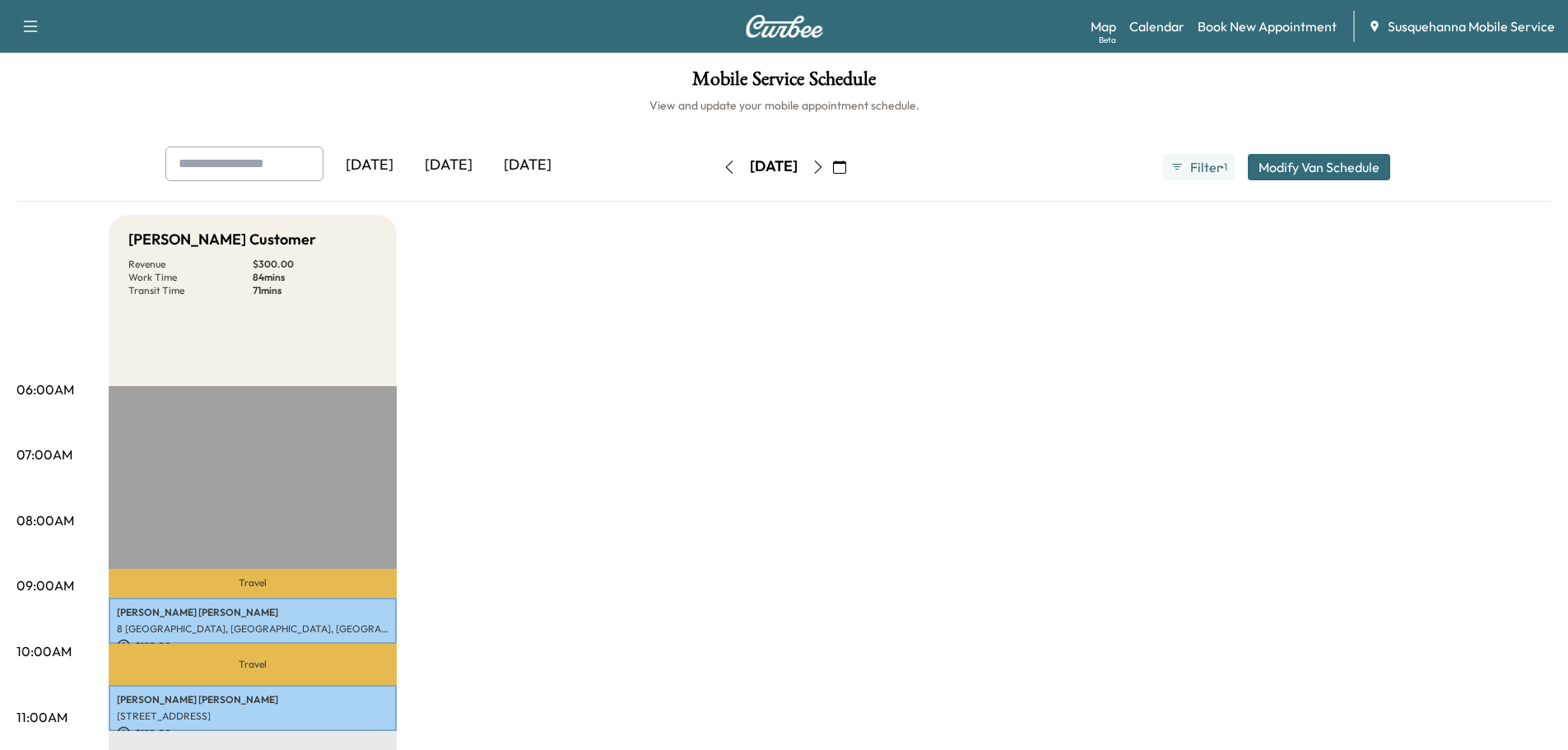
click at [846, 165] on icon "button" at bounding box center [840, 167] width 13 height 13
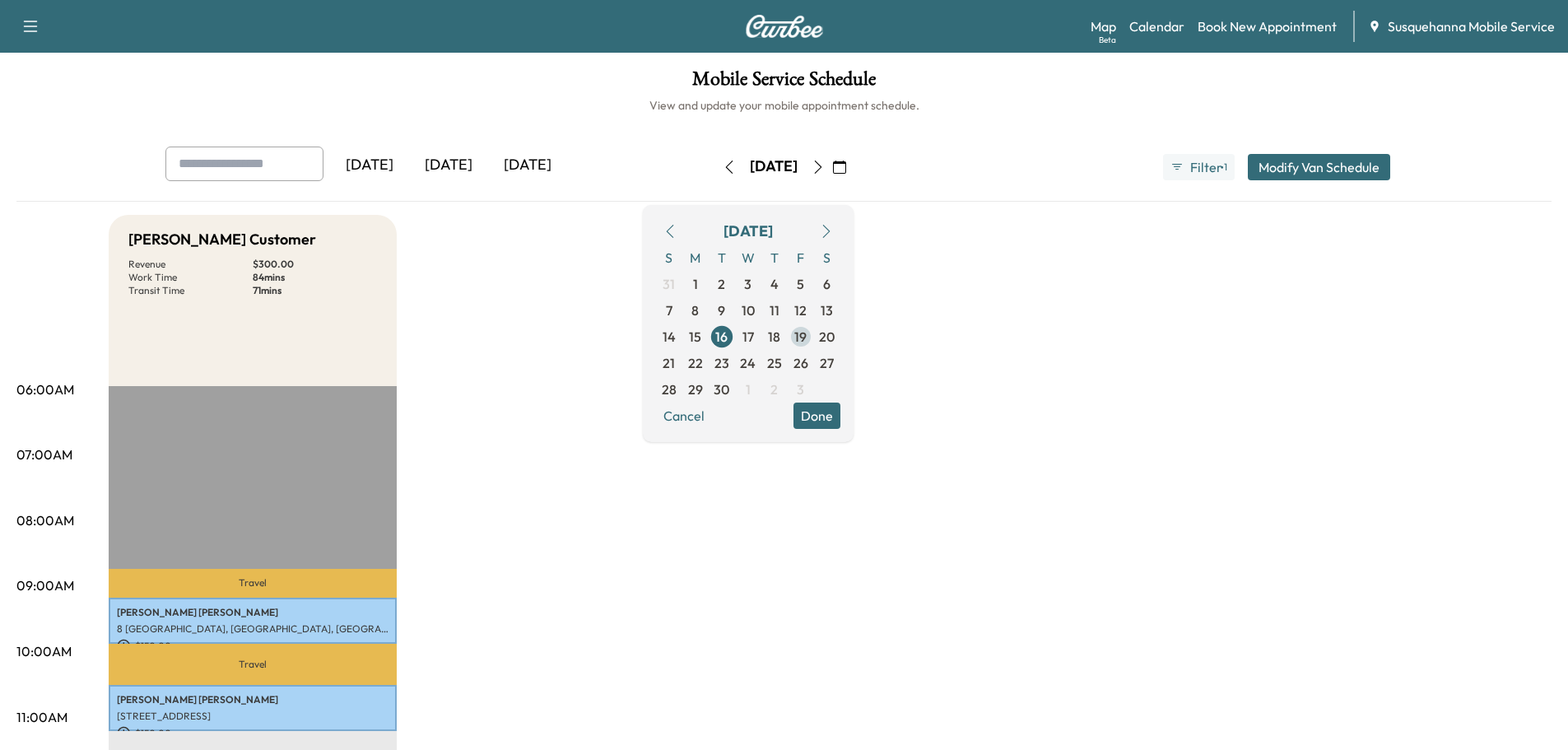
click at [806, 335] on span "19" at bounding box center [800, 337] width 13 height 20
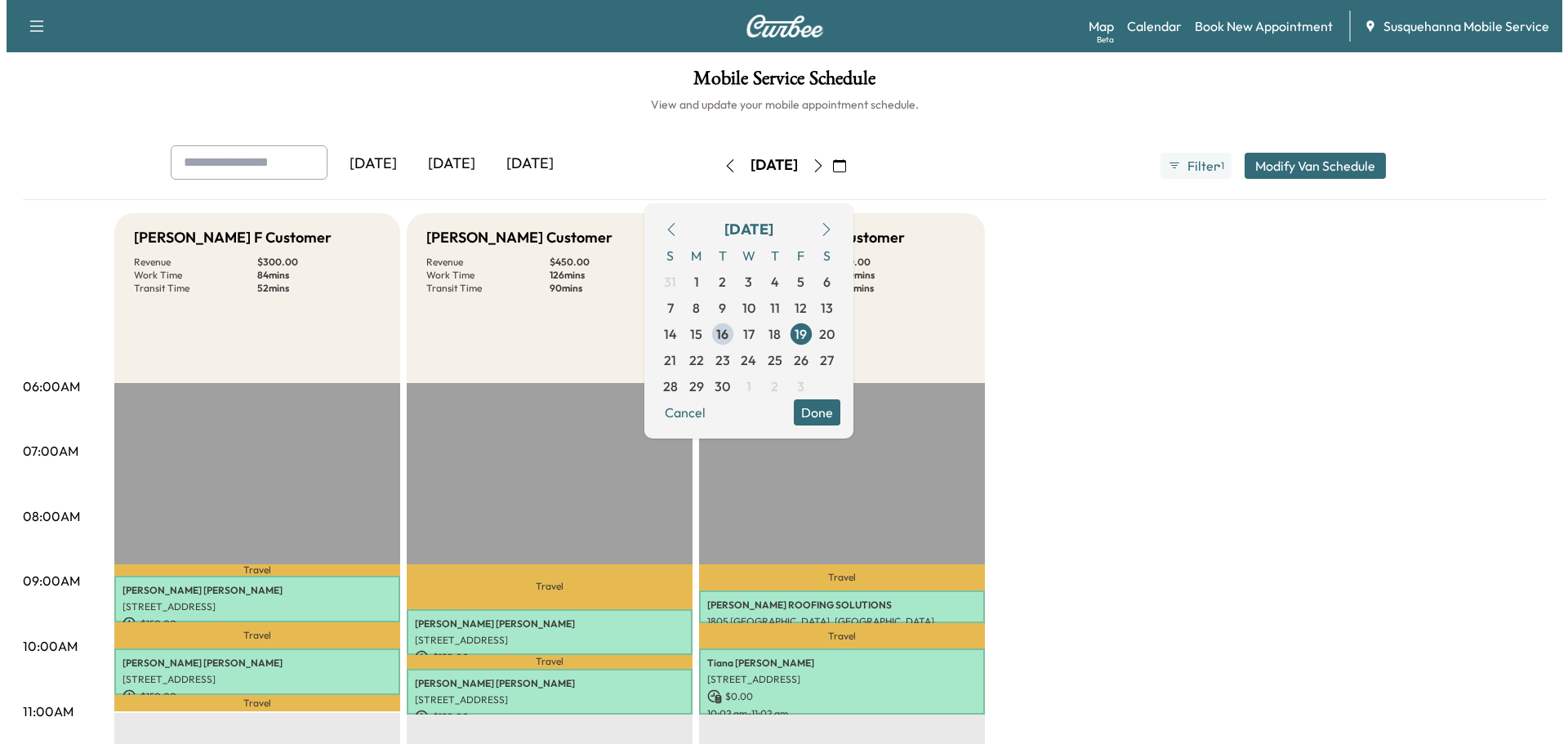
scroll to position [522, 0]
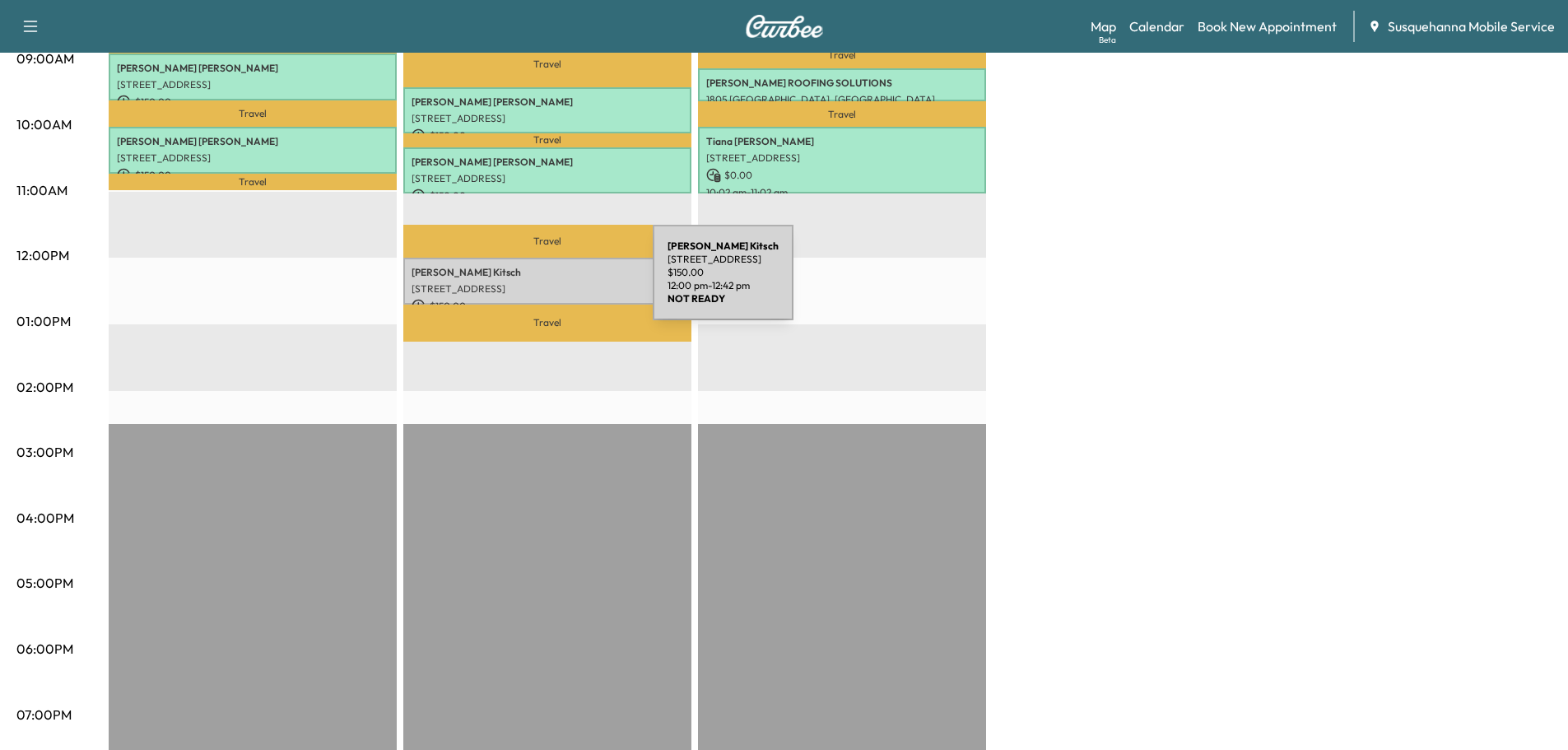
click at [529, 282] on p "[STREET_ADDRESS]" at bounding box center [547, 289] width 271 height 13
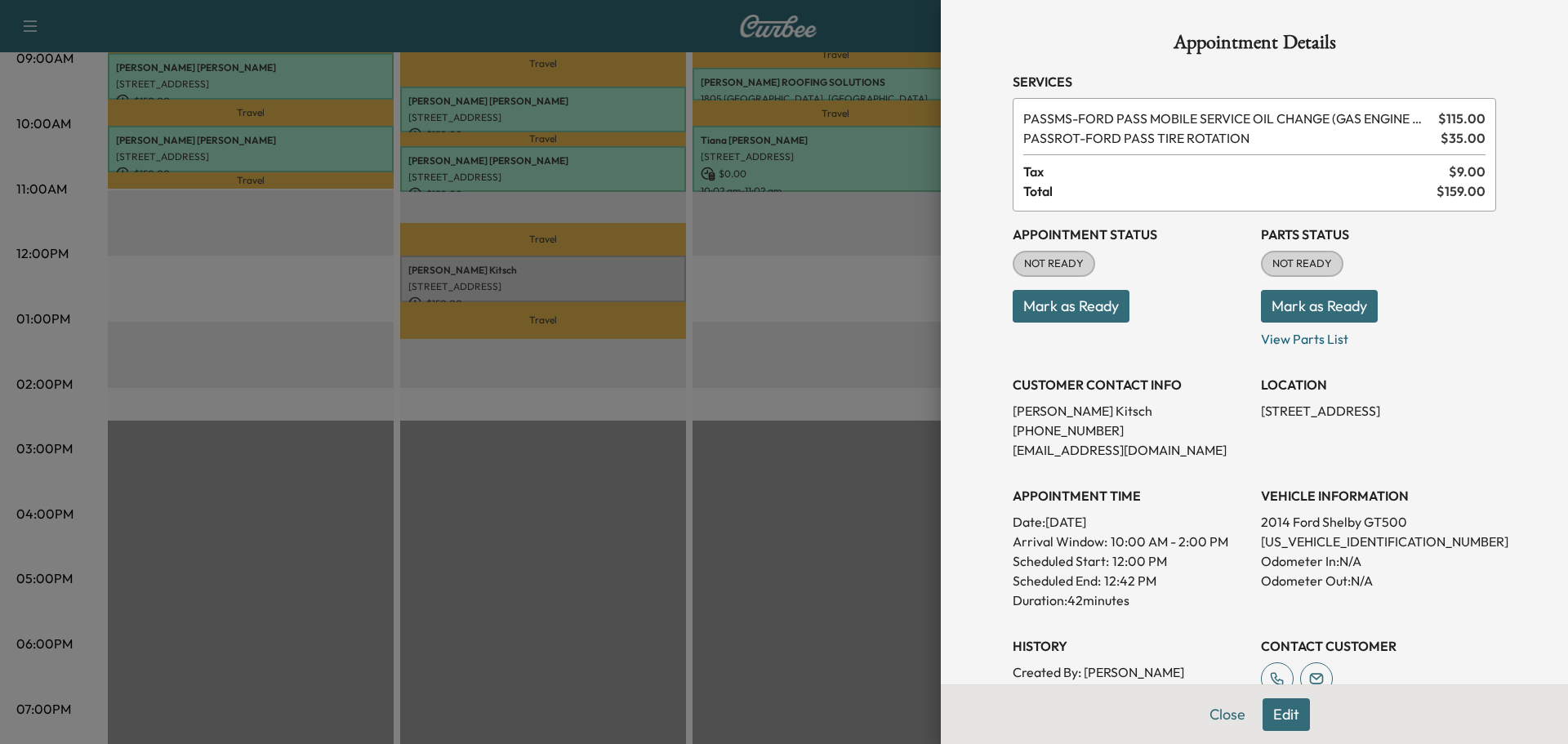
scroll to position [220, 0]
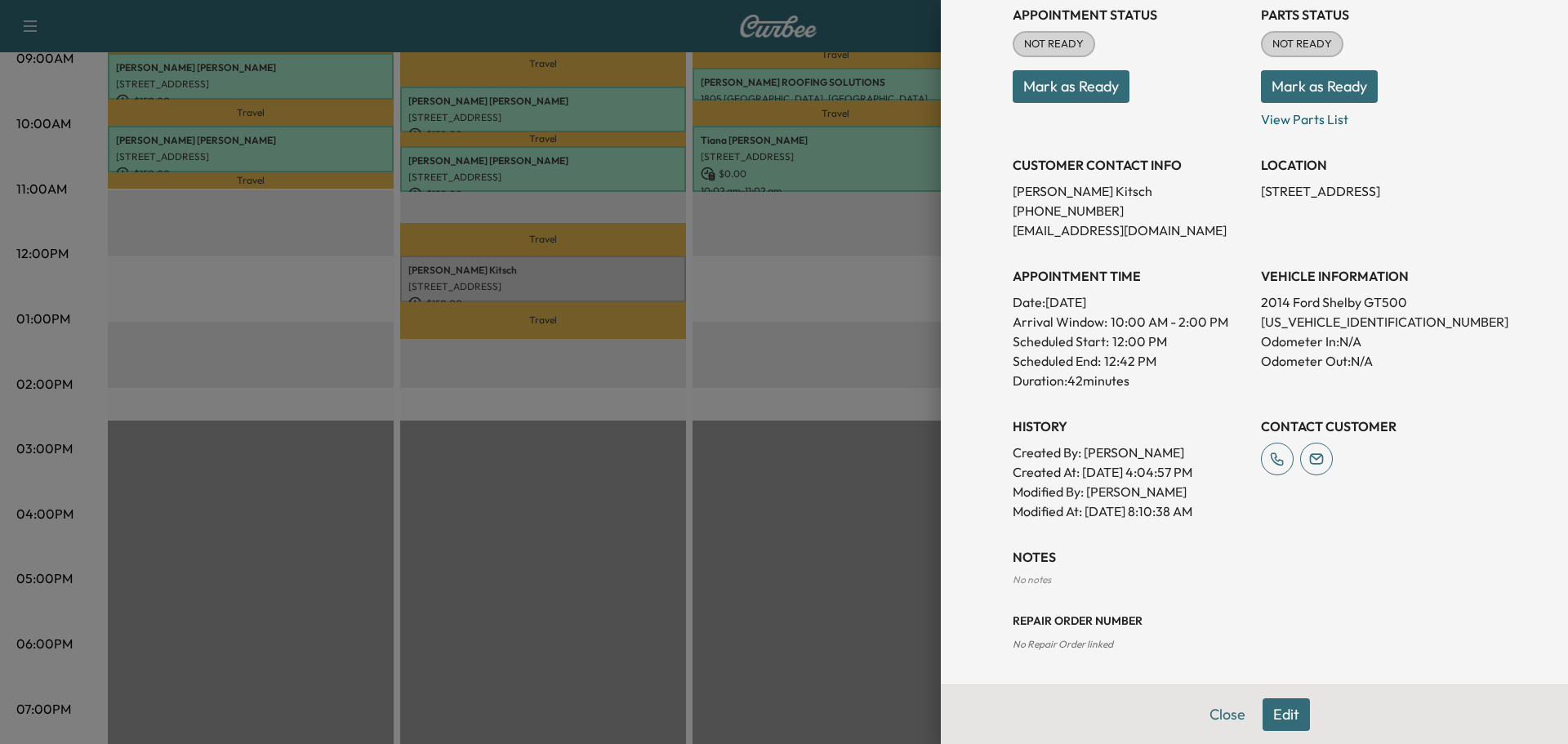
click at [1310, 325] on p "[US_VEHICLE_IDENTIFICATION_NUMBER]" at bounding box center [1378, 322] width 235 height 20
copy p "[US_VEHICLE_IDENTIFICATION_NUMBER]"
